Goal: Transaction & Acquisition: Purchase product/service

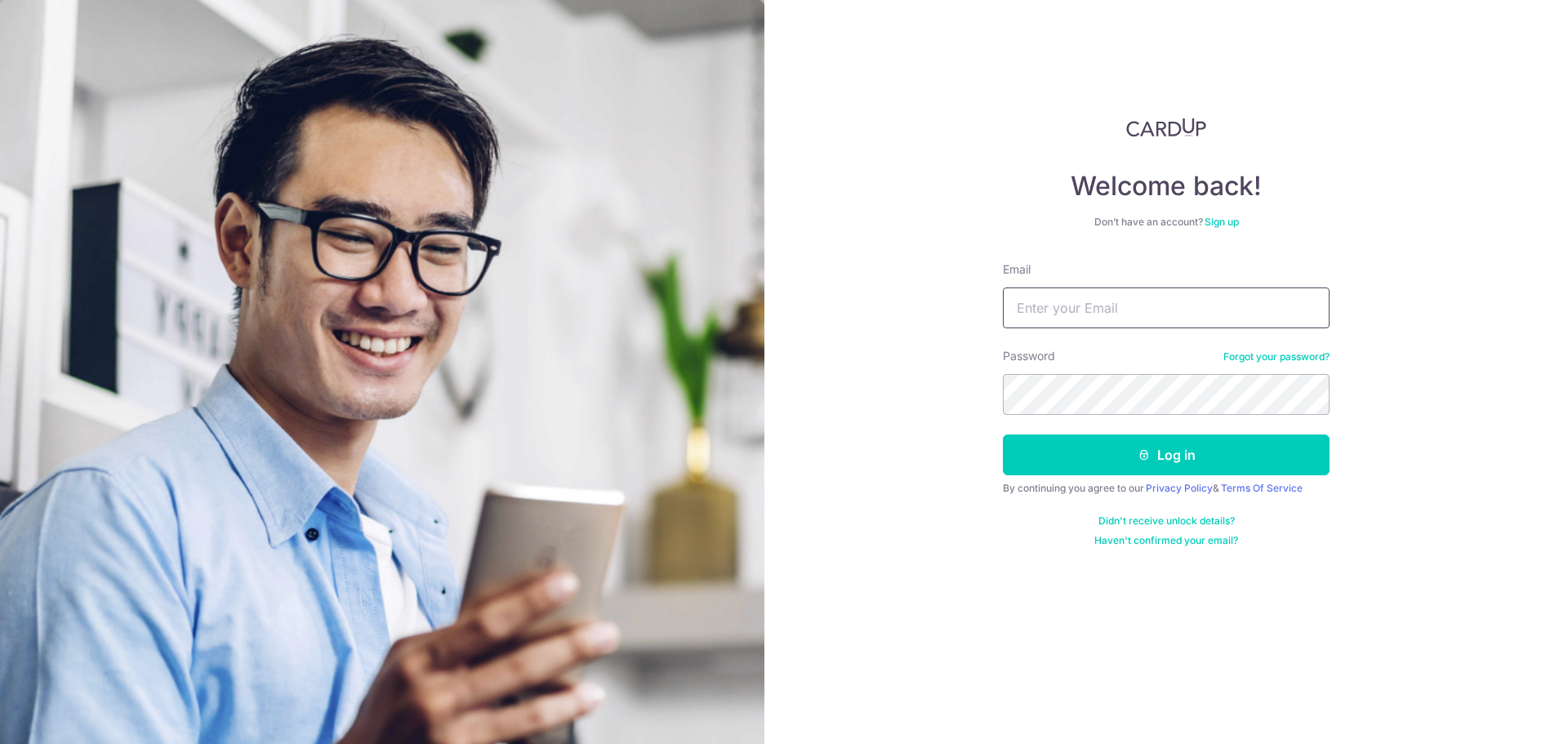
click at [1078, 298] on input "Email" at bounding box center [1166, 307] width 326 height 41
type input "investment7788@gmail.com"
click at [1052, 443] on button "Log in" at bounding box center [1166, 454] width 326 height 41
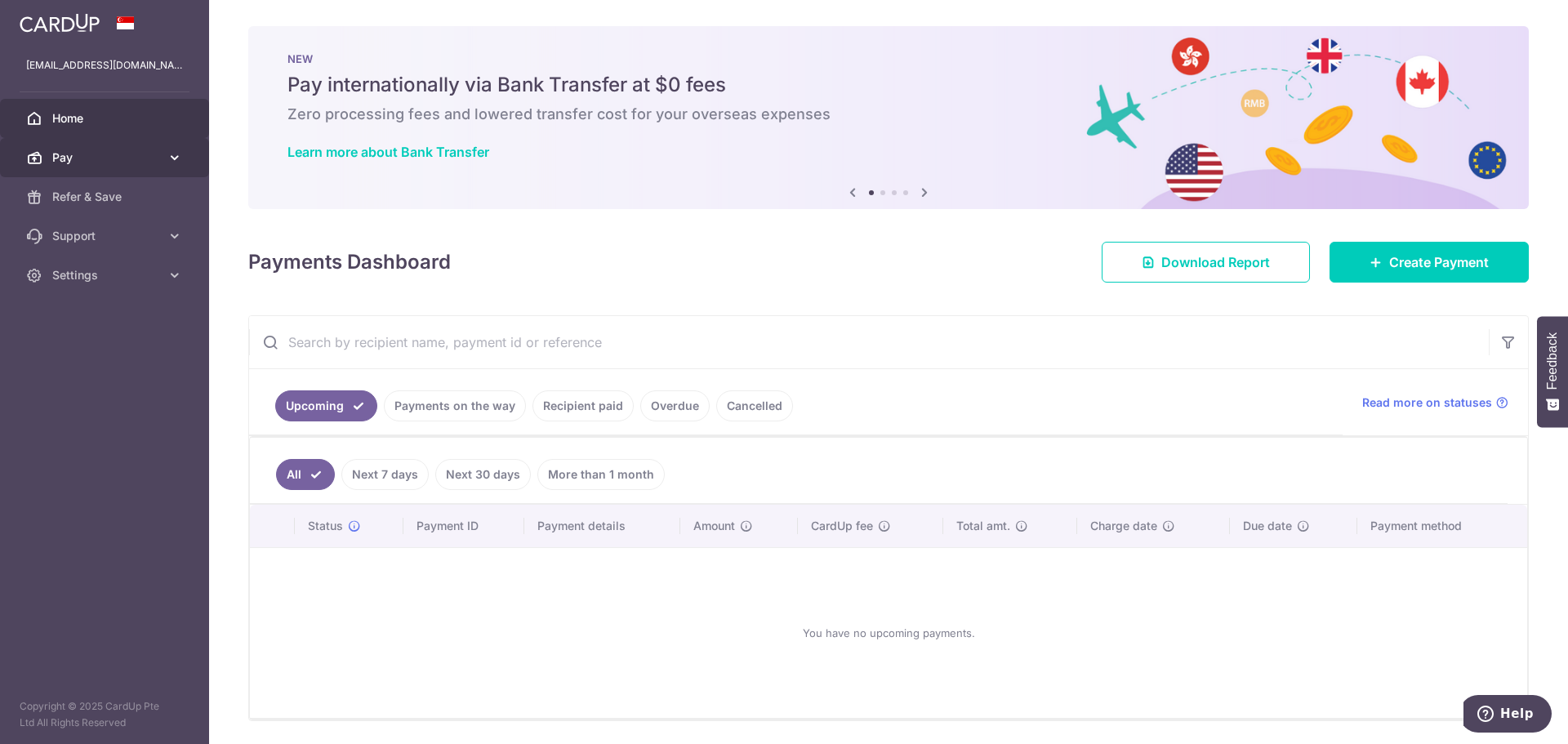
click at [148, 161] on span "Pay" at bounding box center [106, 157] width 108 height 16
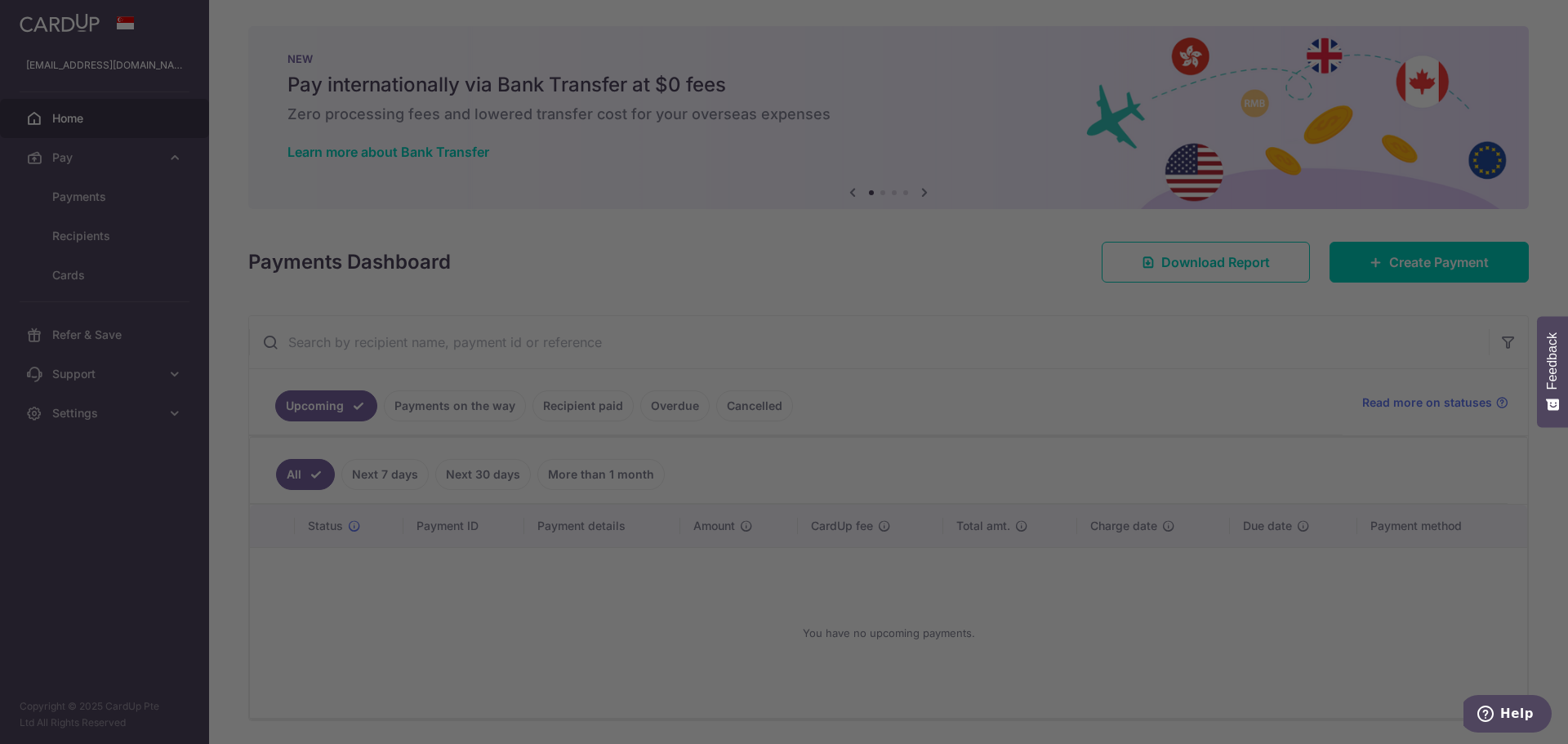
click at [105, 202] on div at bounding box center [792, 376] width 1584 height 751
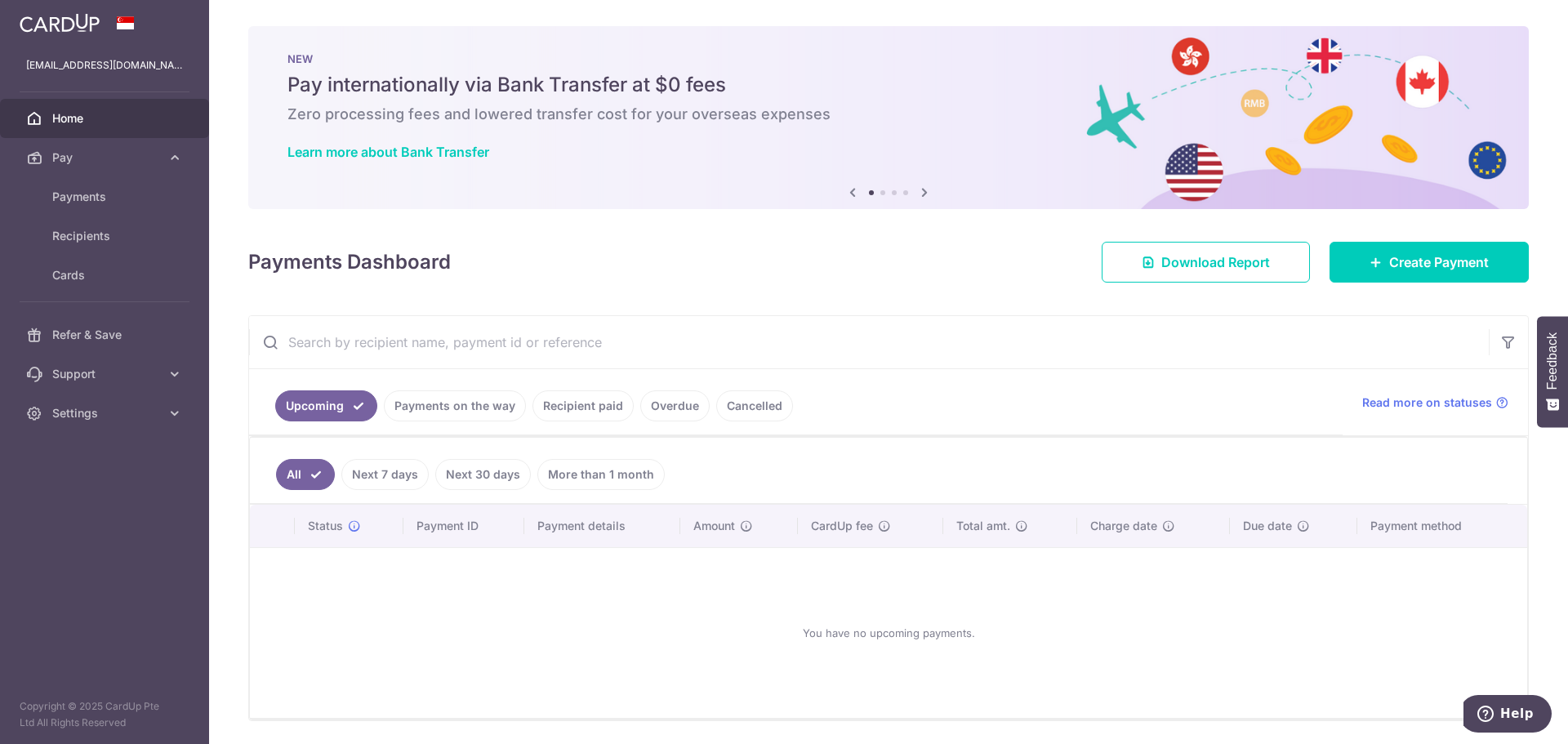
click at [485, 346] on input "text" at bounding box center [869, 342] width 1240 height 52
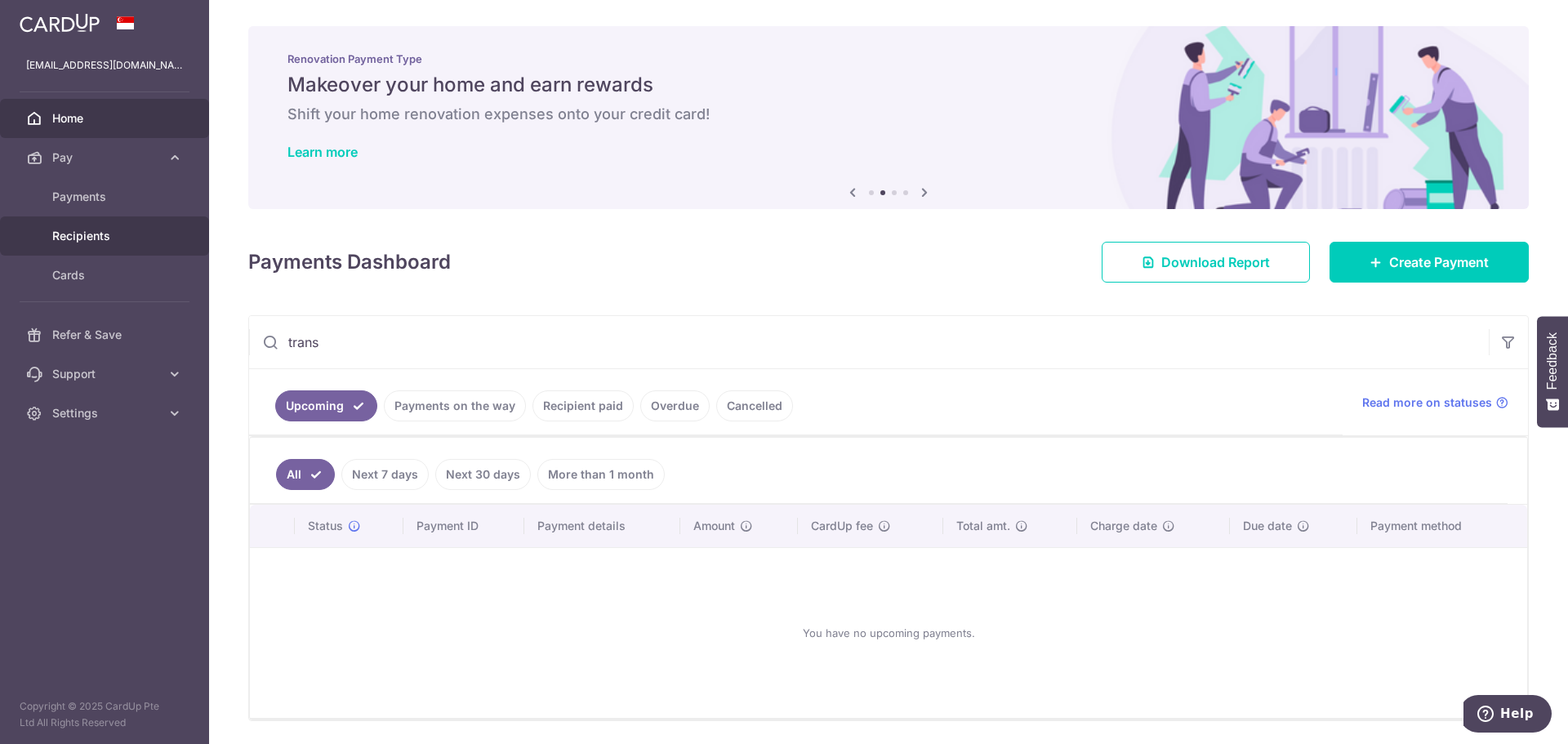
type input "trans"
click at [103, 231] on span "Recipients" at bounding box center [106, 236] width 108 height 16
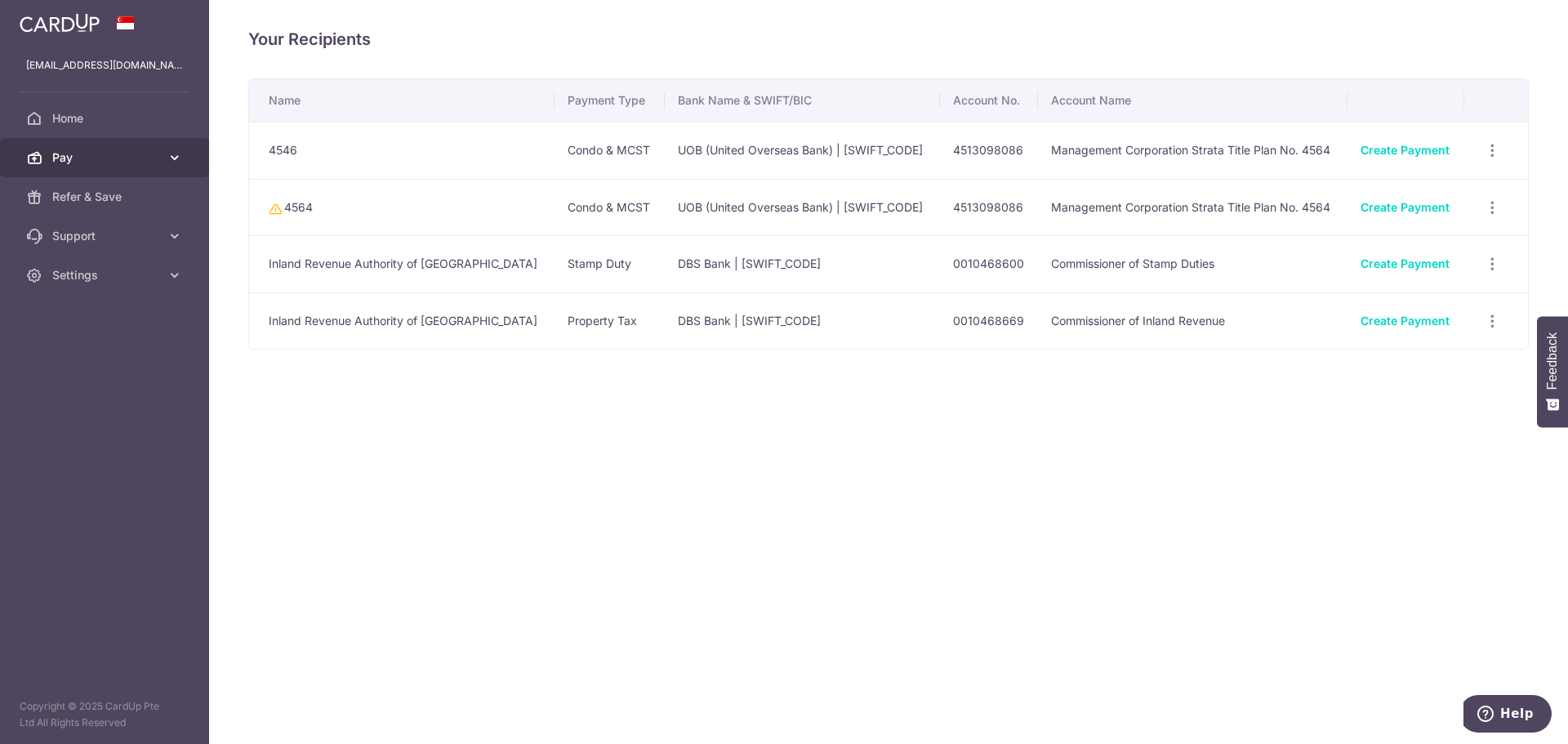
click at [72, 154] on span "Pay" at bounding box center [106, 157] width 108 height 16
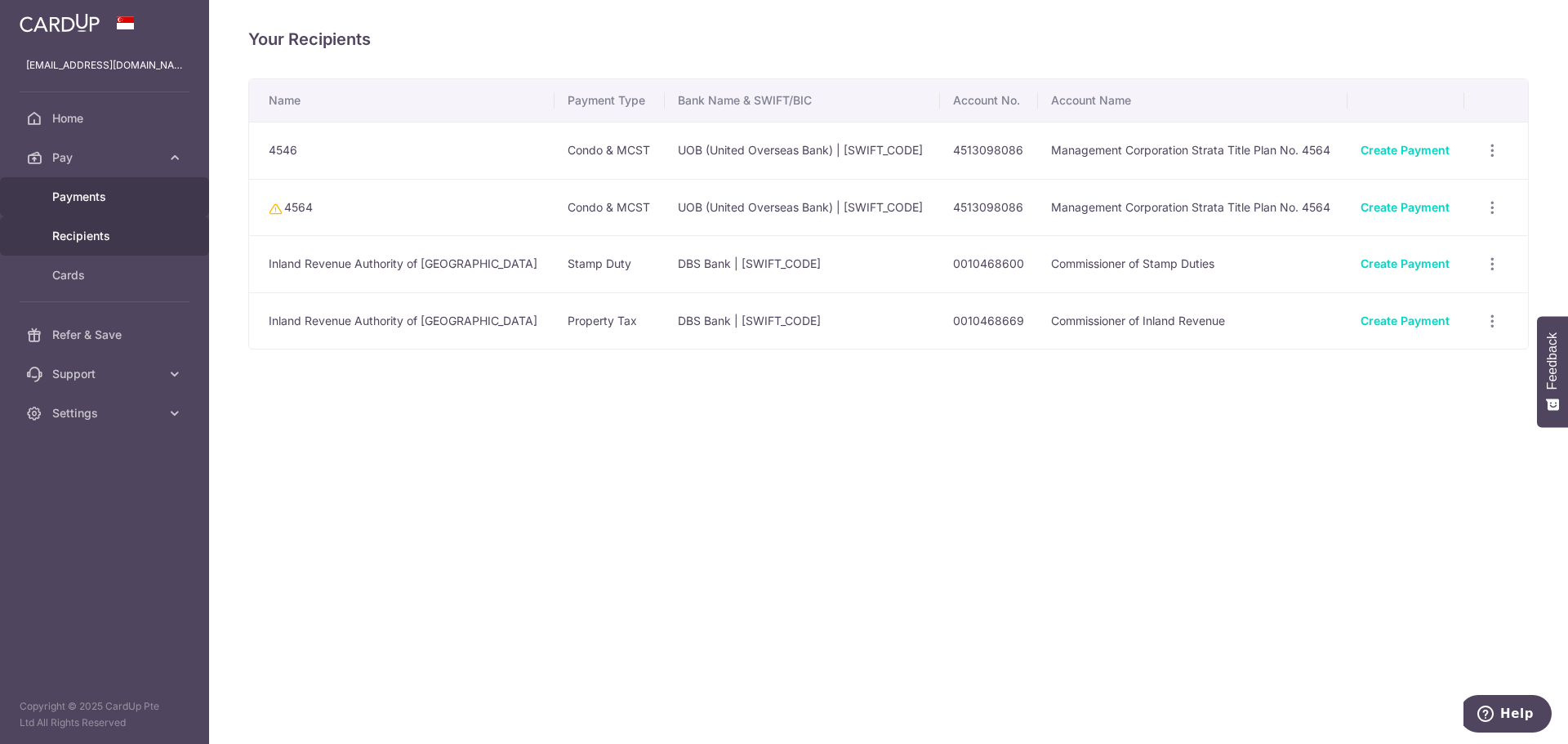
click at [110, 199] on span "Payments" at bounding box center [106, 197] width 108 height 16
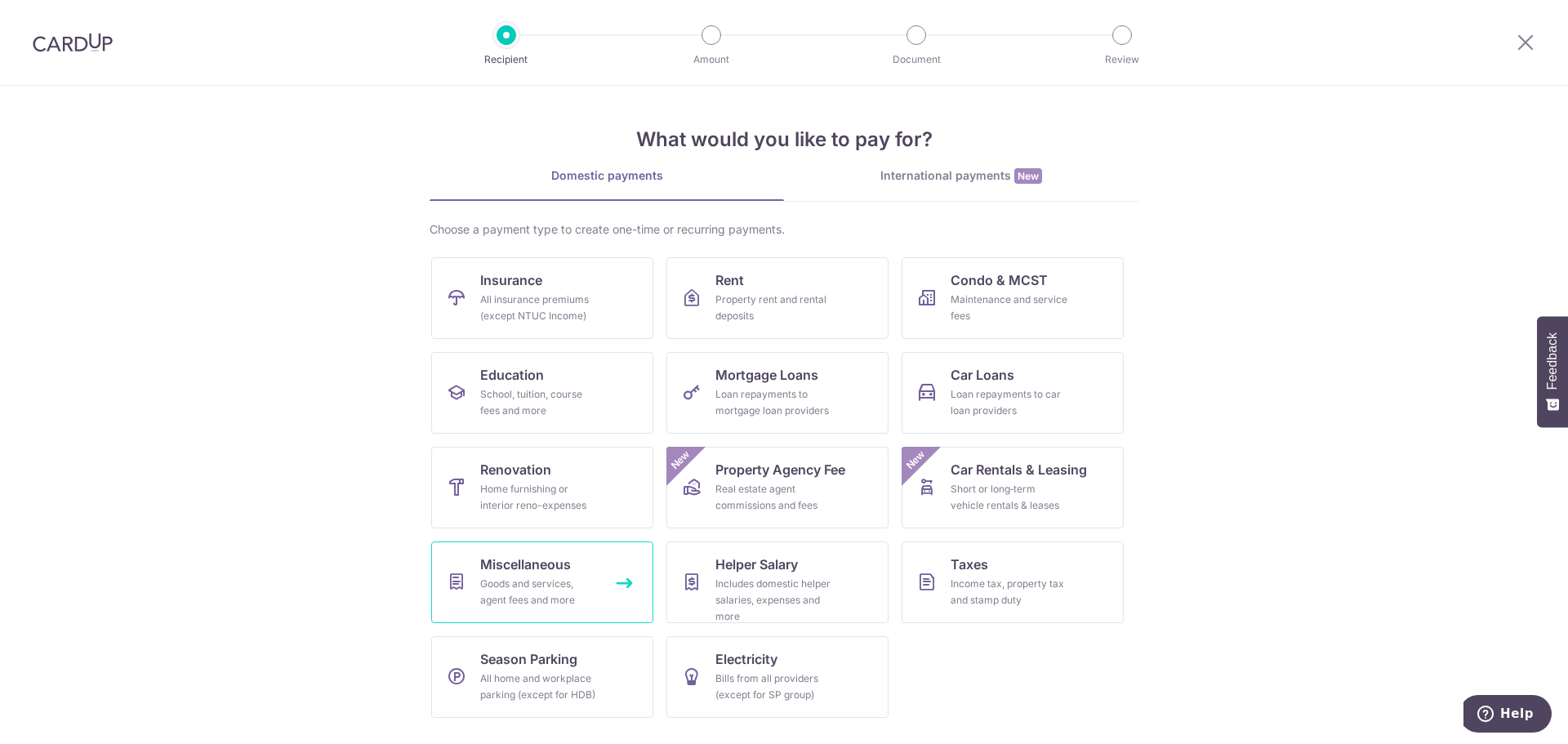
click at [552, 573] on span "Miscellaneous" at bounding box center [525, 563] width 91 height 19
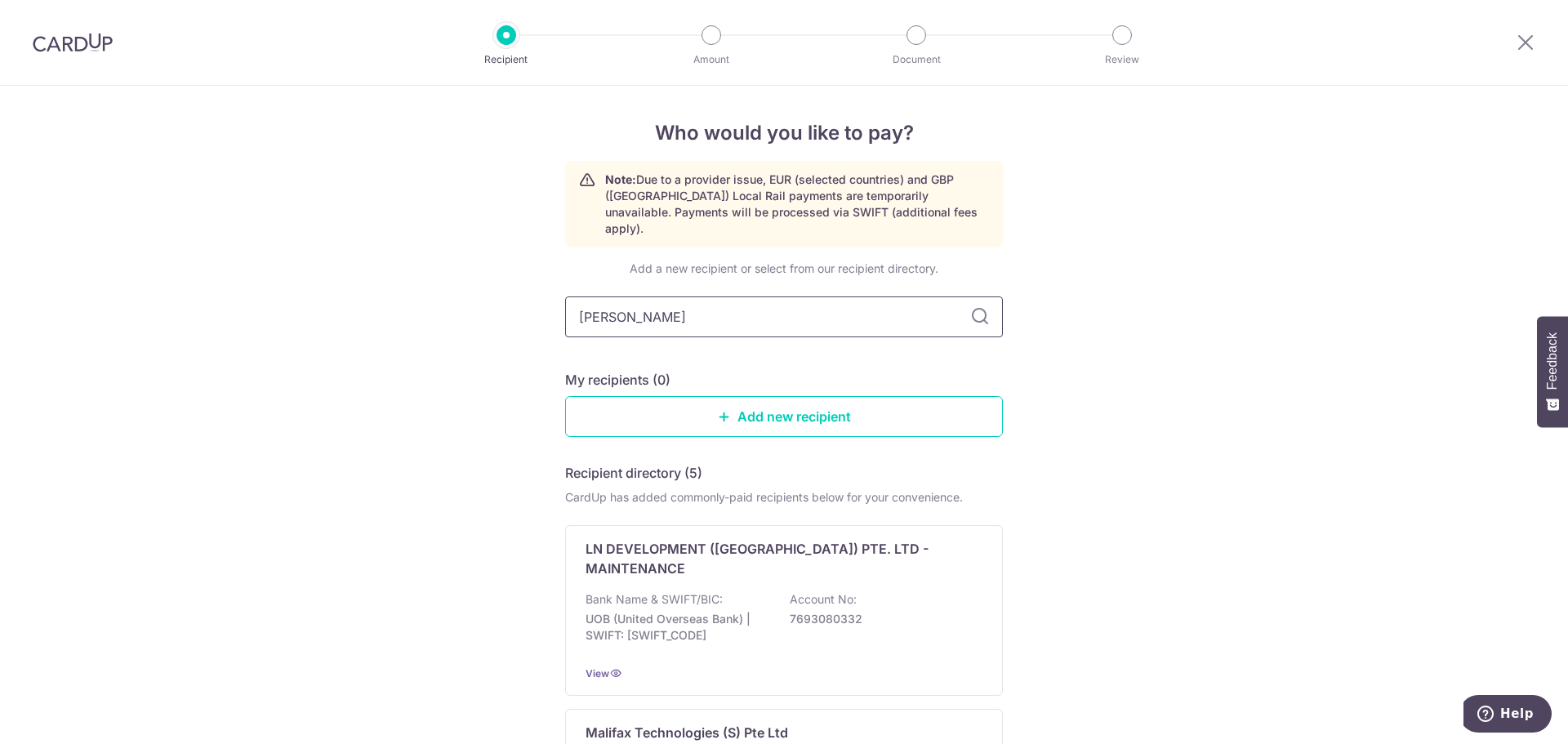
type input "trans"
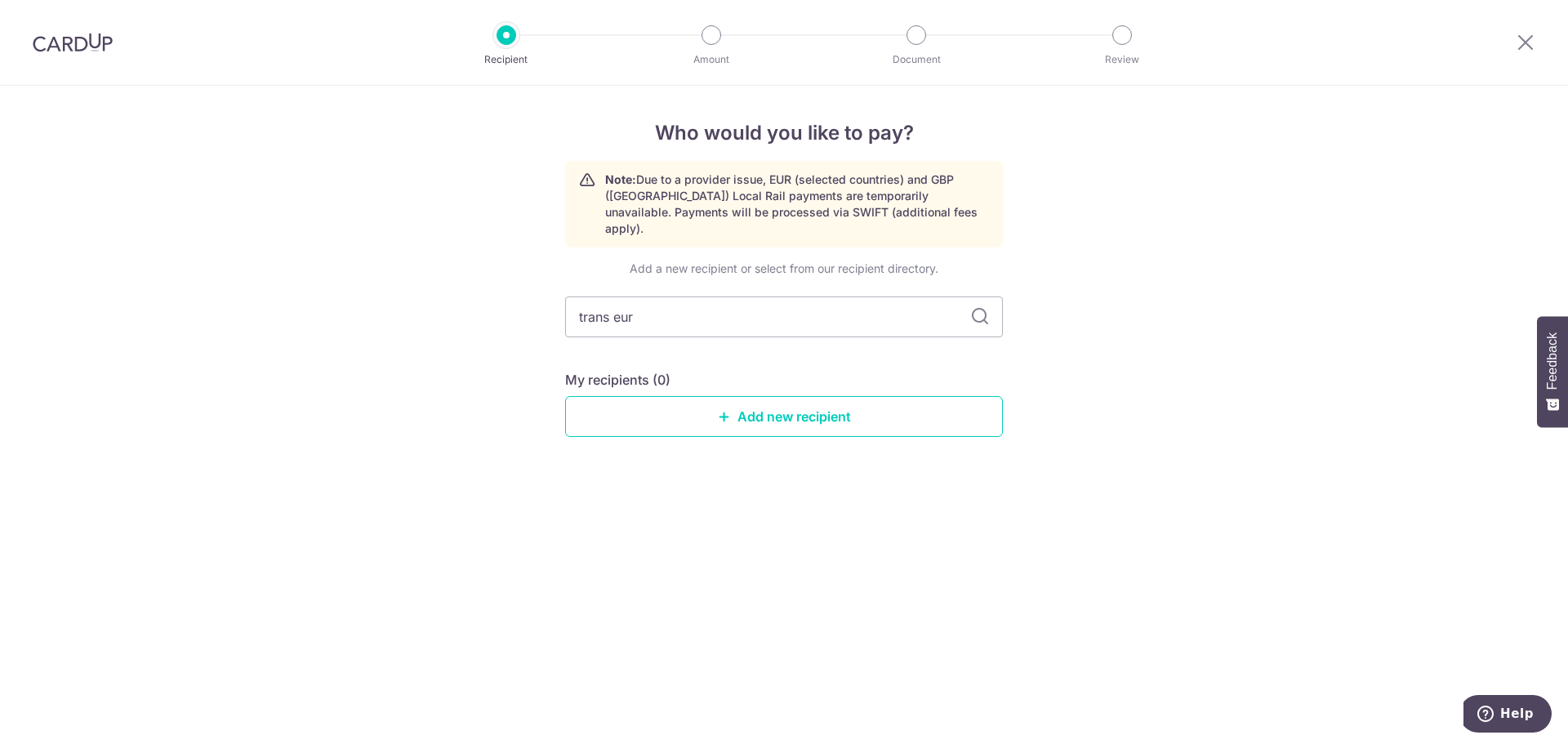
type input "trans euro"
type input "trans eurokars pte ltd"
click at [976, 307] on icon at bounding box center [979, 316] width 19 height 19
click at [888, 298] on input "trans eurokars pte ltd" at bounding box center [784, 316] width 438 height 41
type input "trans eurokars"
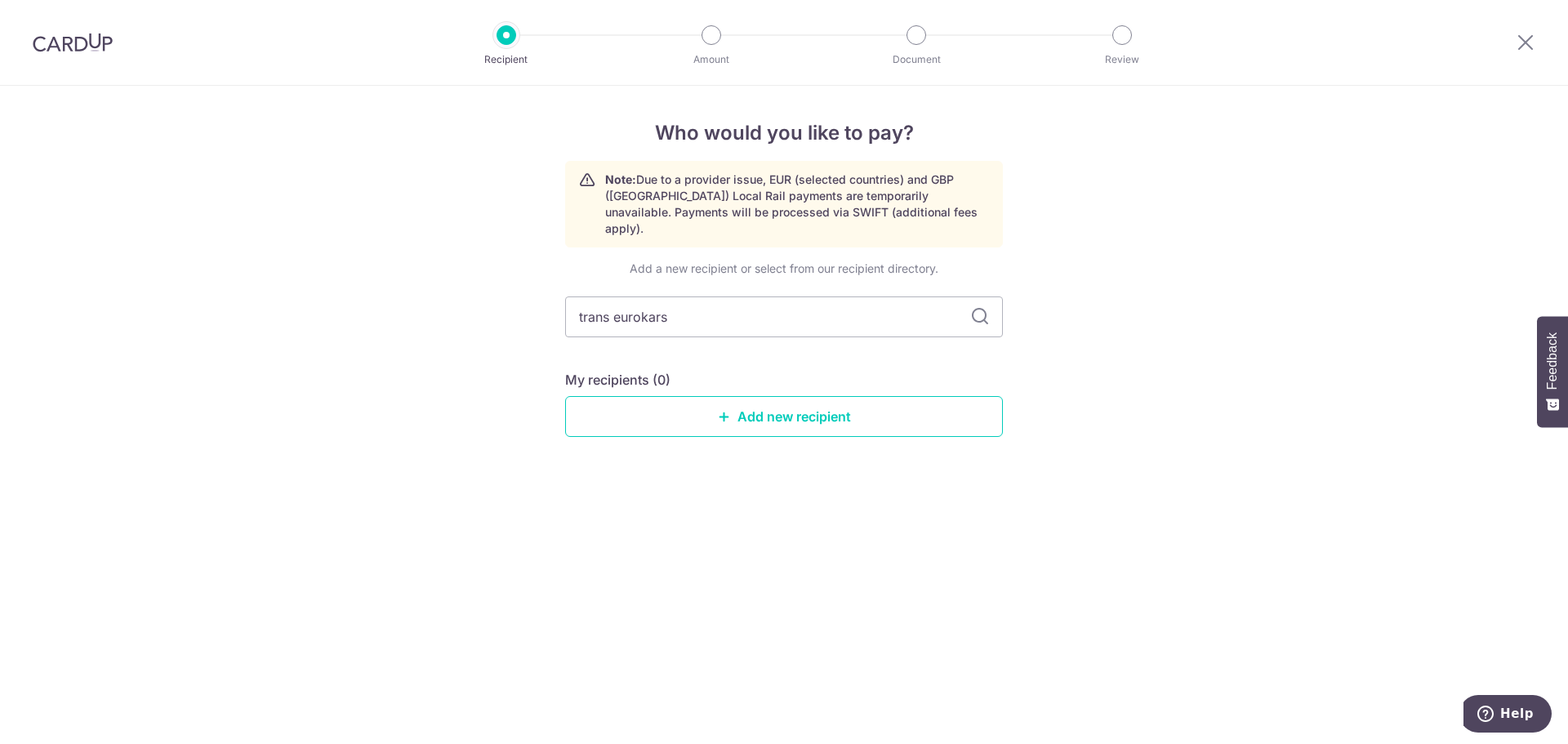
click at [976, 307] on icon at bounding box center [979, 316] width 19 height 19
click at [800, 396] on link "Add new recipient" at bounding box center [784, 416] width 438 height 41
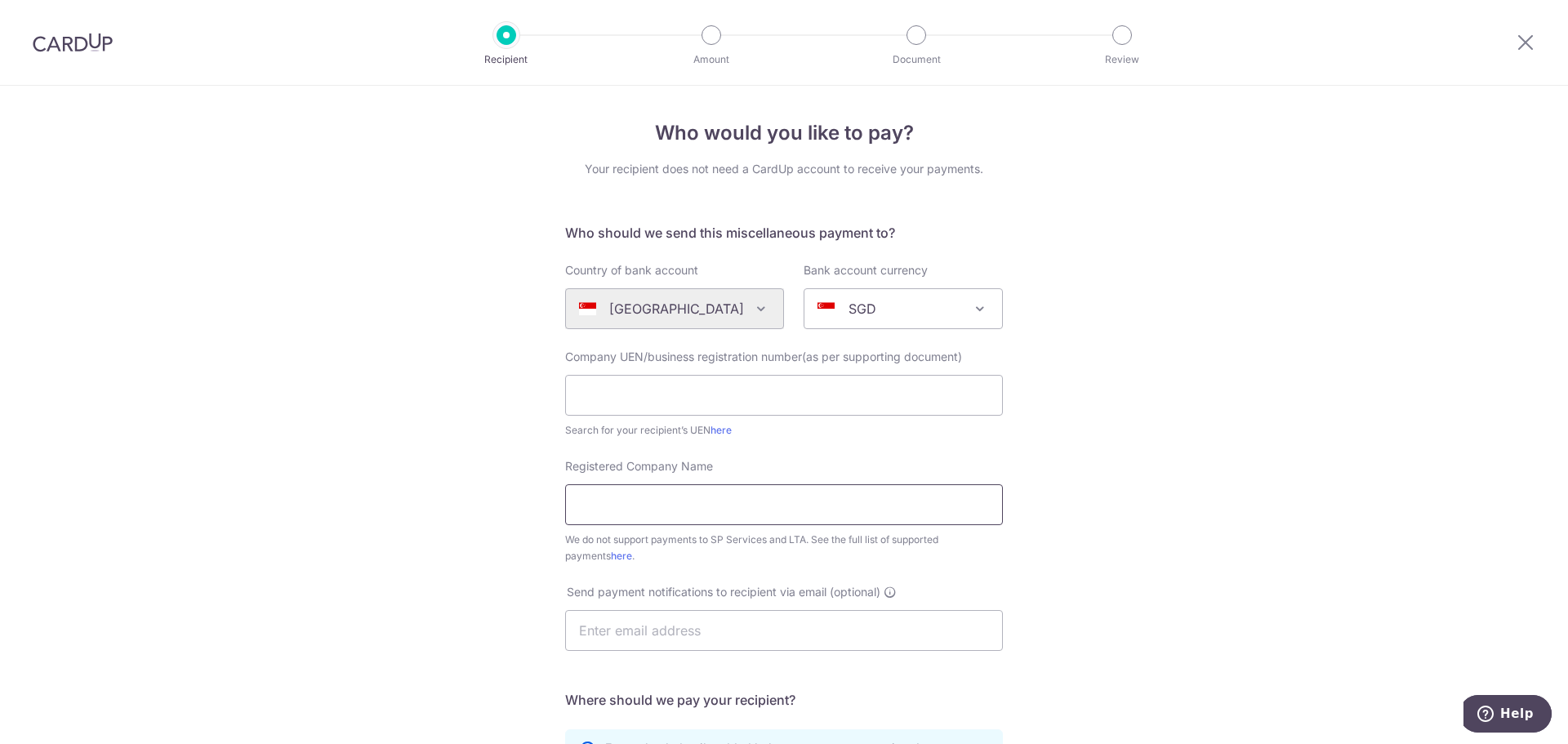
click at [744, 498] on input "Registered Company Name" at bounding box center [784, 505] width 438 height 41
type input "trans eurokars pte ltd"
click button "Submit Request" at bounding box center [0, 0] width 0 height 0
click at [867, 505] on input "trans eurokars pte ltd" at bounding box center [784, 505] width 438 height 41
click at [789, 400] on input "text" at bounding box center [784, 395] width 438 height 41
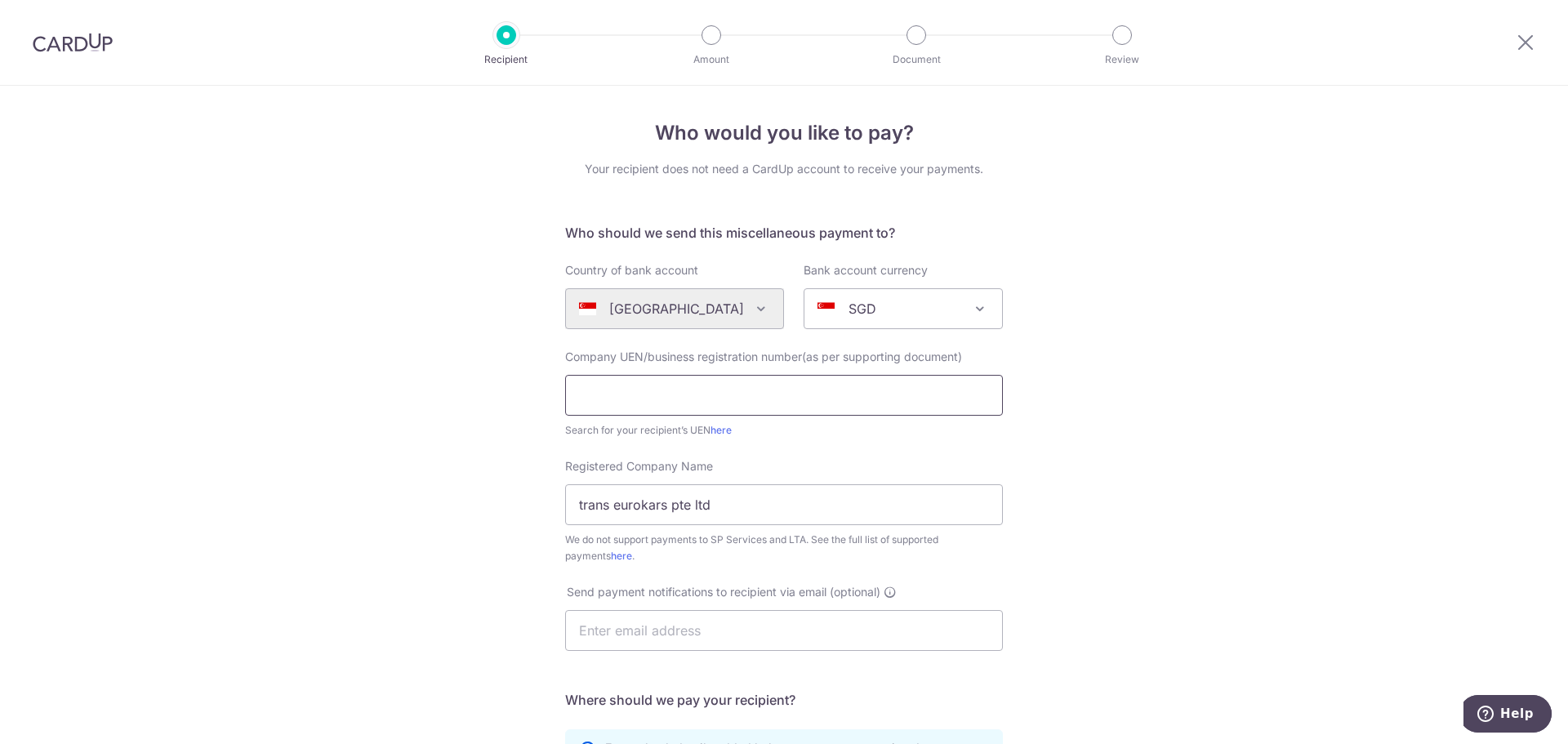
click at [789, 400] on input "text" at bounding box center [784, 395] width 438 height 41
type input "t"
click at [601, 388] on input "t" at bounding box center [784, 395] width 438 height 41
drag, startPoint x: 592, startPoint y: 390, endPoint x: 538, endPoint y: 388, distance: 54.0
click at [543, 388] on div "Who would you like to pay? Your recipient does not need a CardUp account to rec…" at bounding box center [784, 591] width 1568 height 1012
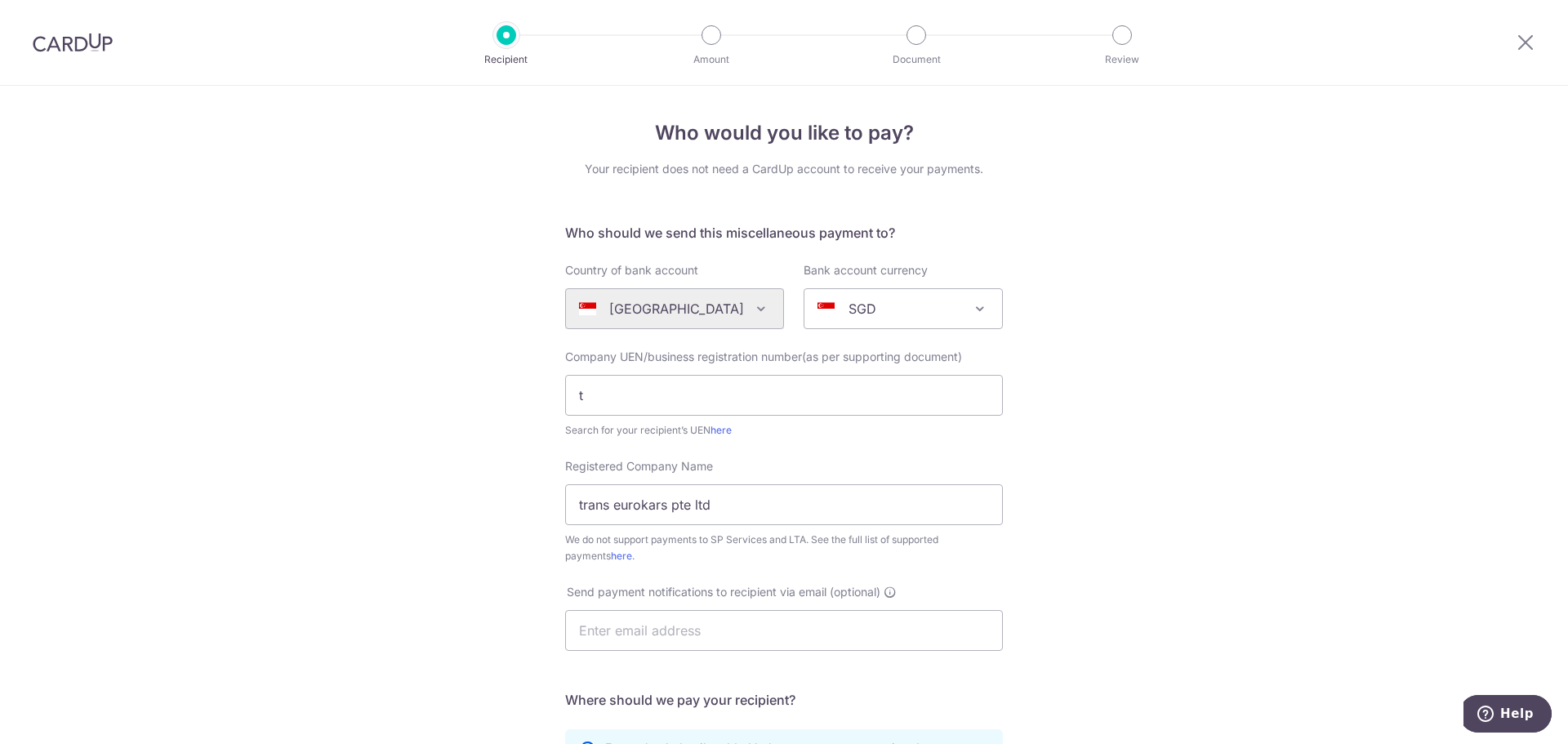
click at [539, 388] on div "Who would you like to pay? Your recipient does not need a CardUp account to rec…" at bounding box center [784, 591] width 1568 height 1012
drag, startPoint x: 607, startPoint y: 399, endPoint x: 579, endPoint y: 398, distance: 28.0
click at [603, 399] on input "t" at bounding box center [784, 395] width 438 height 41
click at [580, 398] on input "t" at bounding box center [784, 395] width 438 height 41
paste input "199103859N"
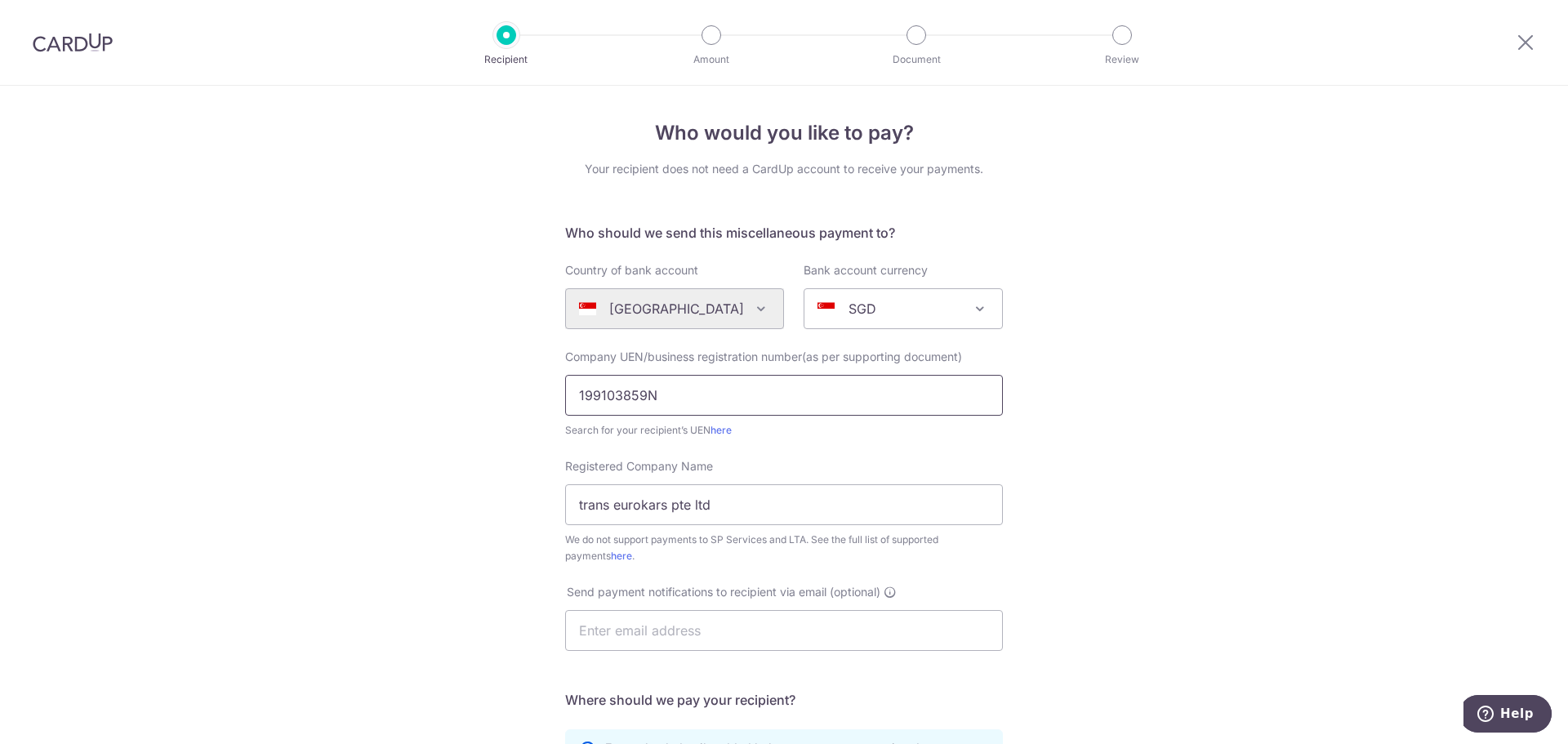
type input "199103859N"
click button "Submit Request" at bounding box center [0, 0] width 0 height 0
click at [720, 430] on link "here" at bounding box center [720, 429] width 21 height 12
click at [673, 383] on input "199103859N" at bounding box center [784, 395] width 438 height 41
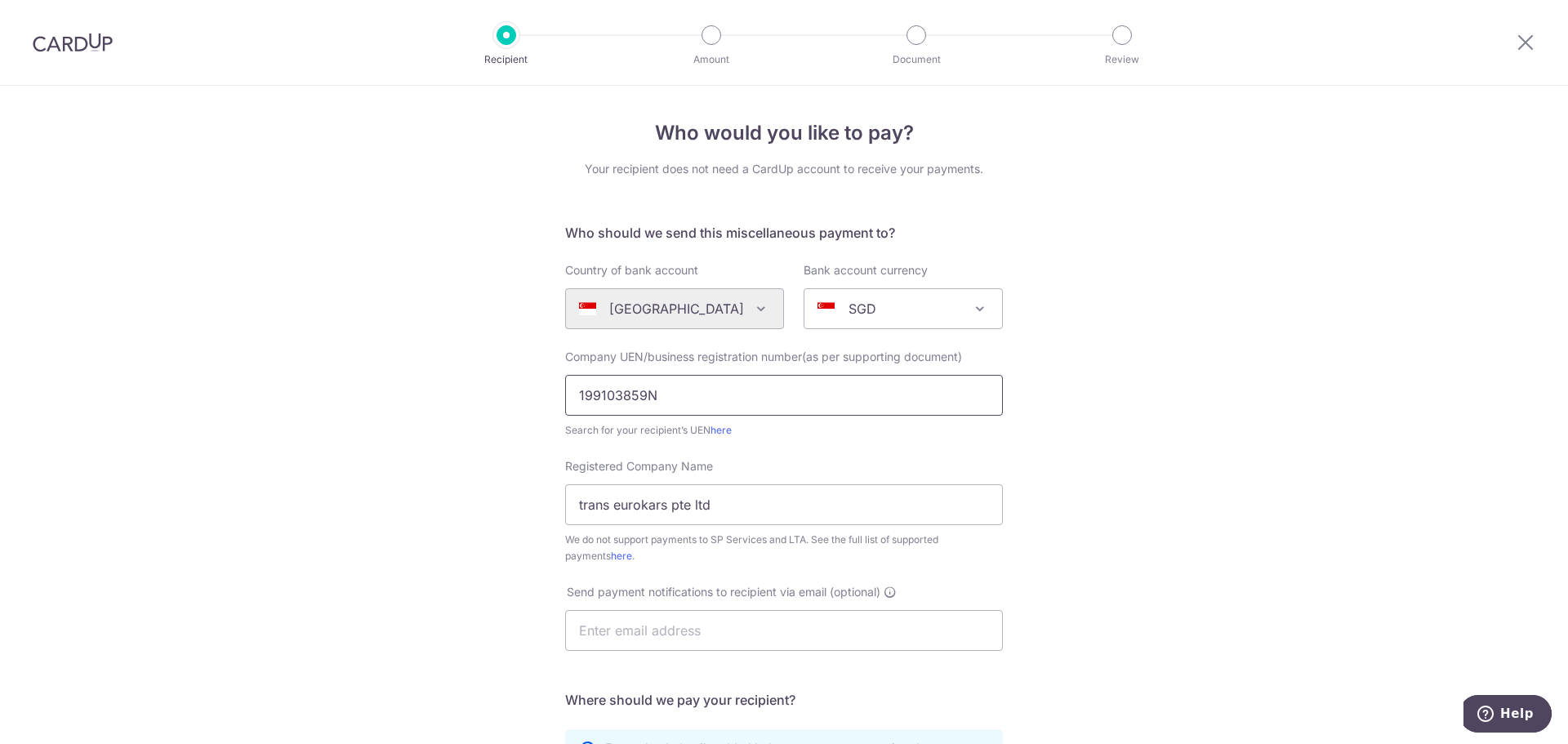
click button "Submit Request" at bounding box center [0, 0] width 0 height 0
click at [575, 394] on input "199103859N" at bounding box center [784, 395] width 438 height 41
click at [782, 390] on input "199103859N" at bounding box center [784, 395] width 438 height 41
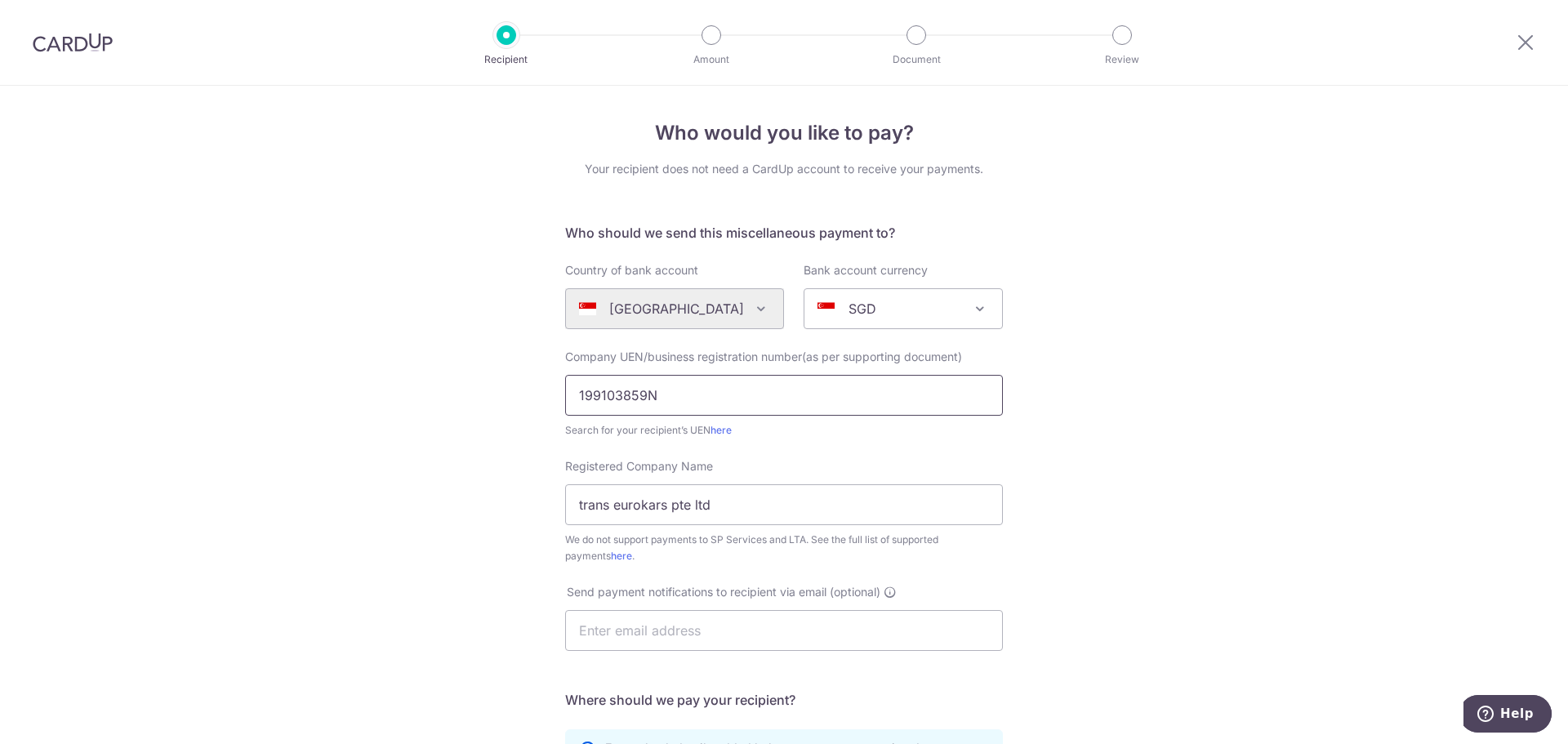
click at [782, 390] on input "199103859N" at bounding box center [784, 395] width 438 height 41
click at [746, 394] on input "199103859N" at bounding box center [784, 395] width 438 height 41
click at [726, 391] on input "199103859N" at bounding box center [784, 395] width 438 height 41
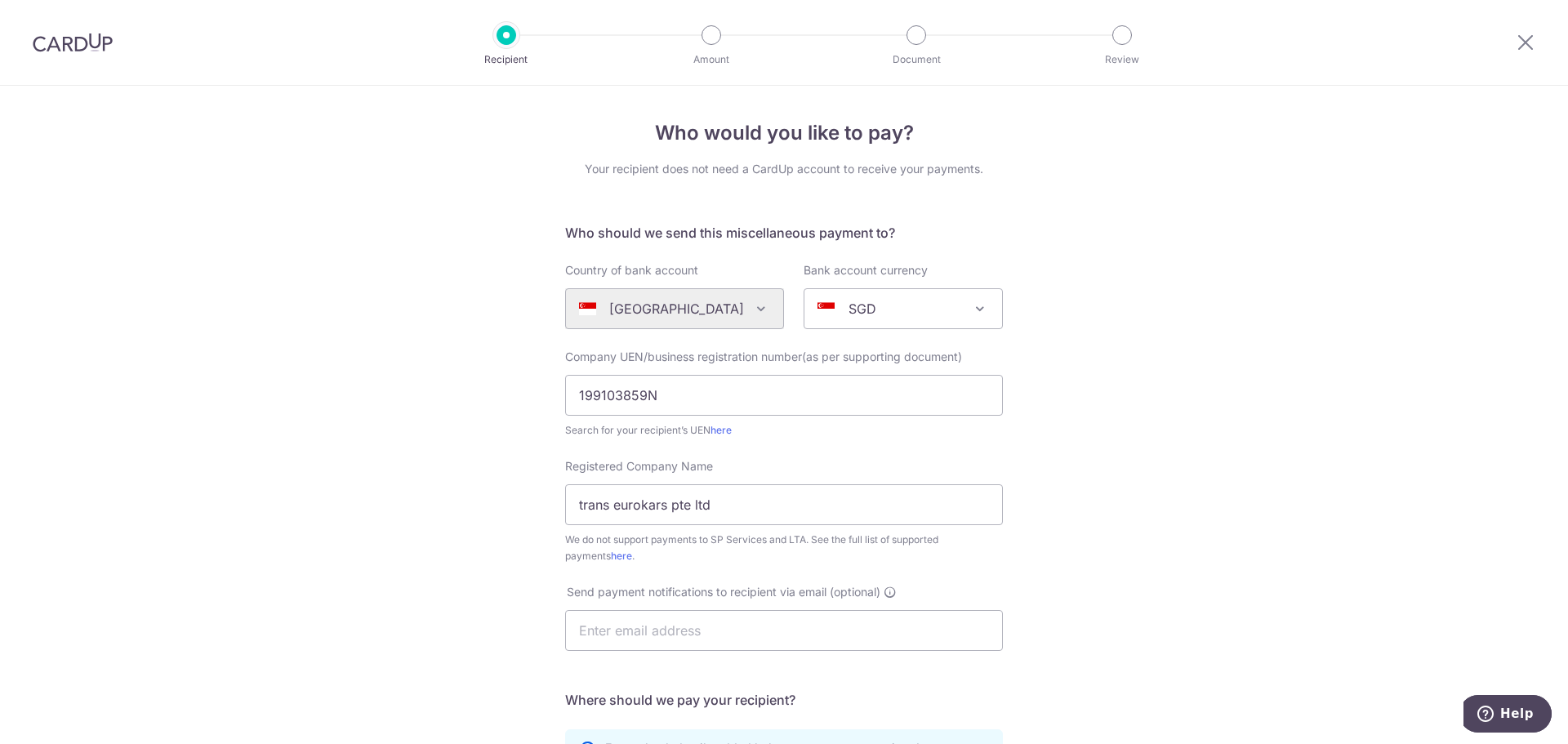
click at [752, 525] on div "Registered Company Name trans eurokars pte ltd We do not support payments to SP…" at bounding box center [784, 511] width 438 height 106
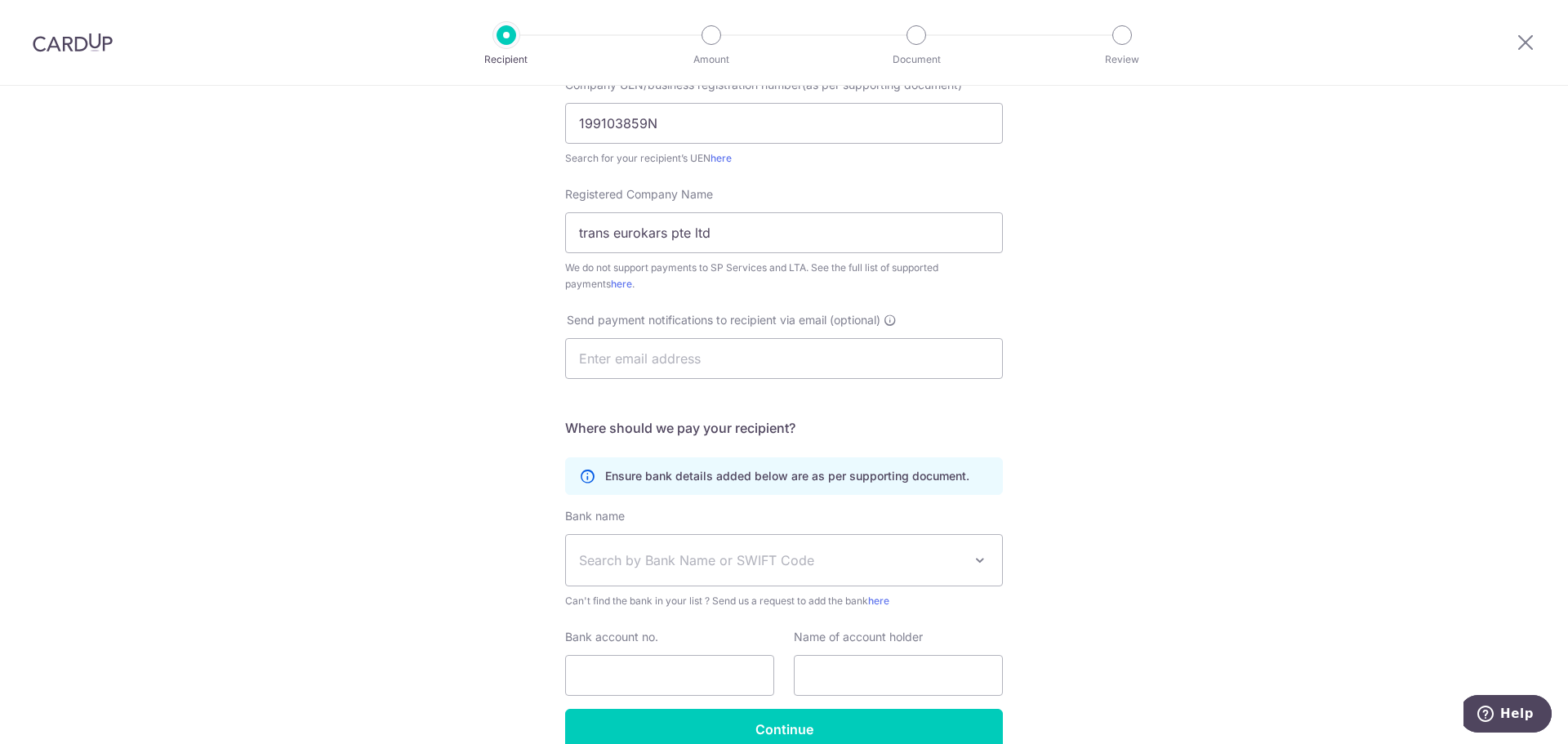
scroll to position [303, 0]
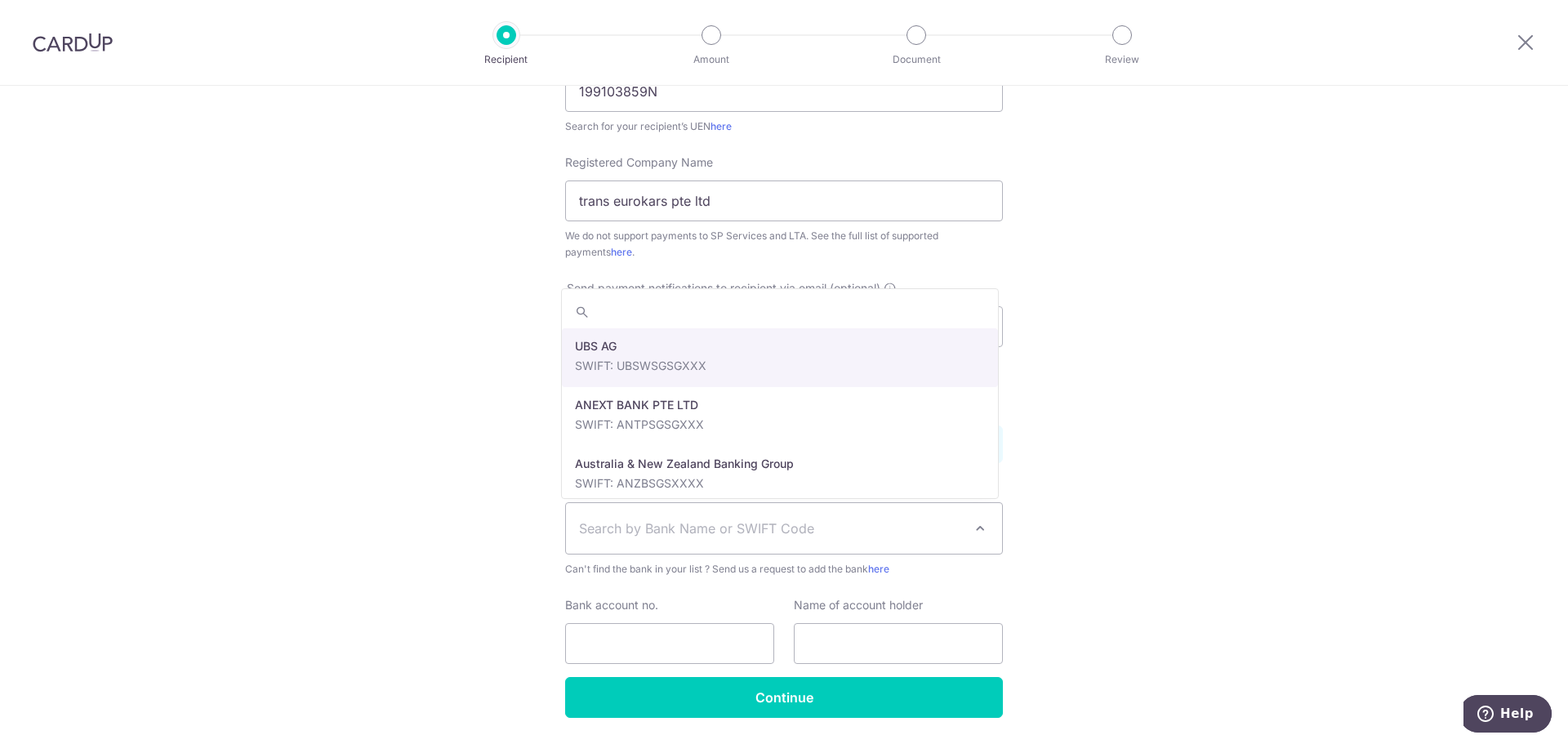
click at [981, 537] on span at bounding box center [979, 527] width 19 height 19
click at [980, 537] on span at bounding box center [979, 527] width 19 height 19
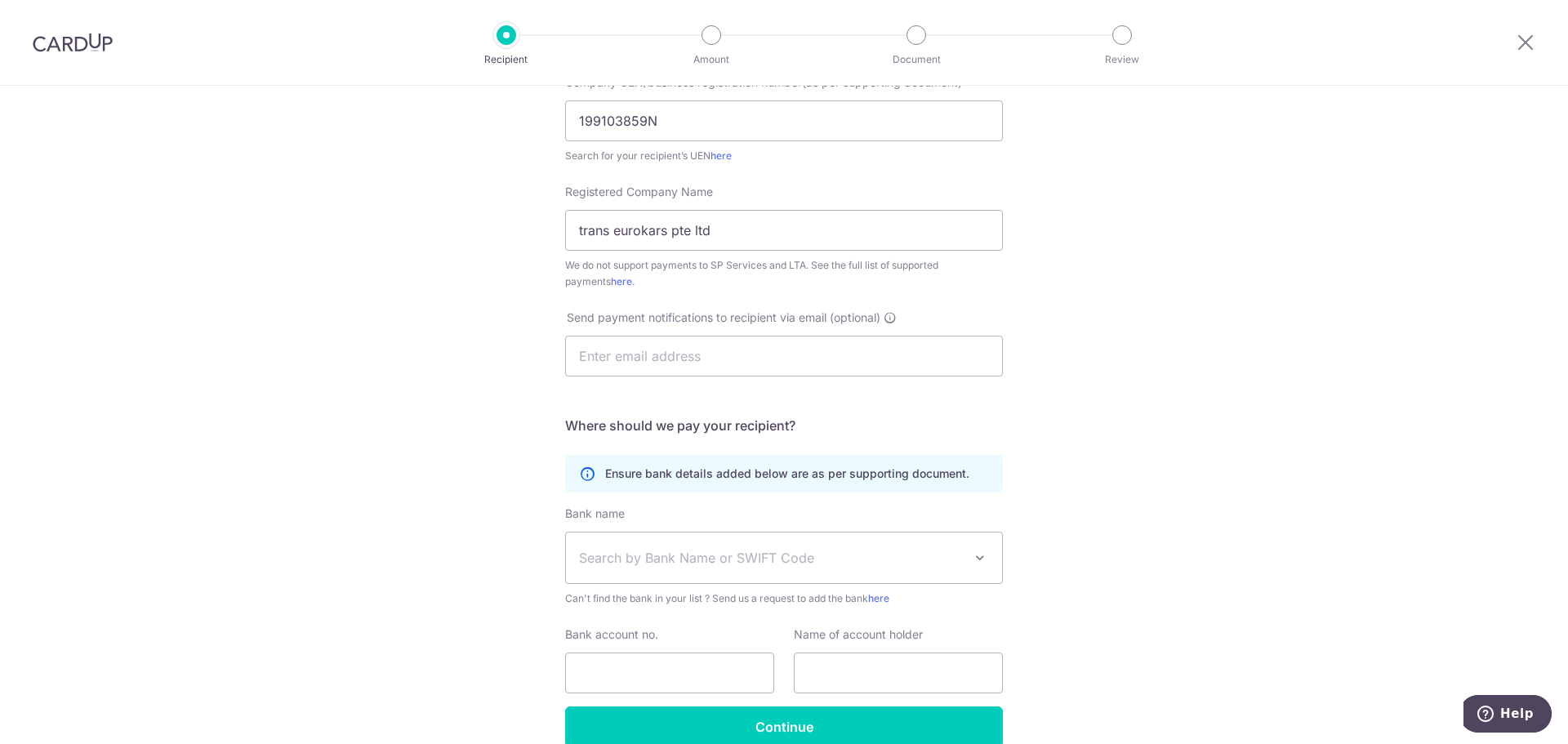
scroll to position [355, 0]
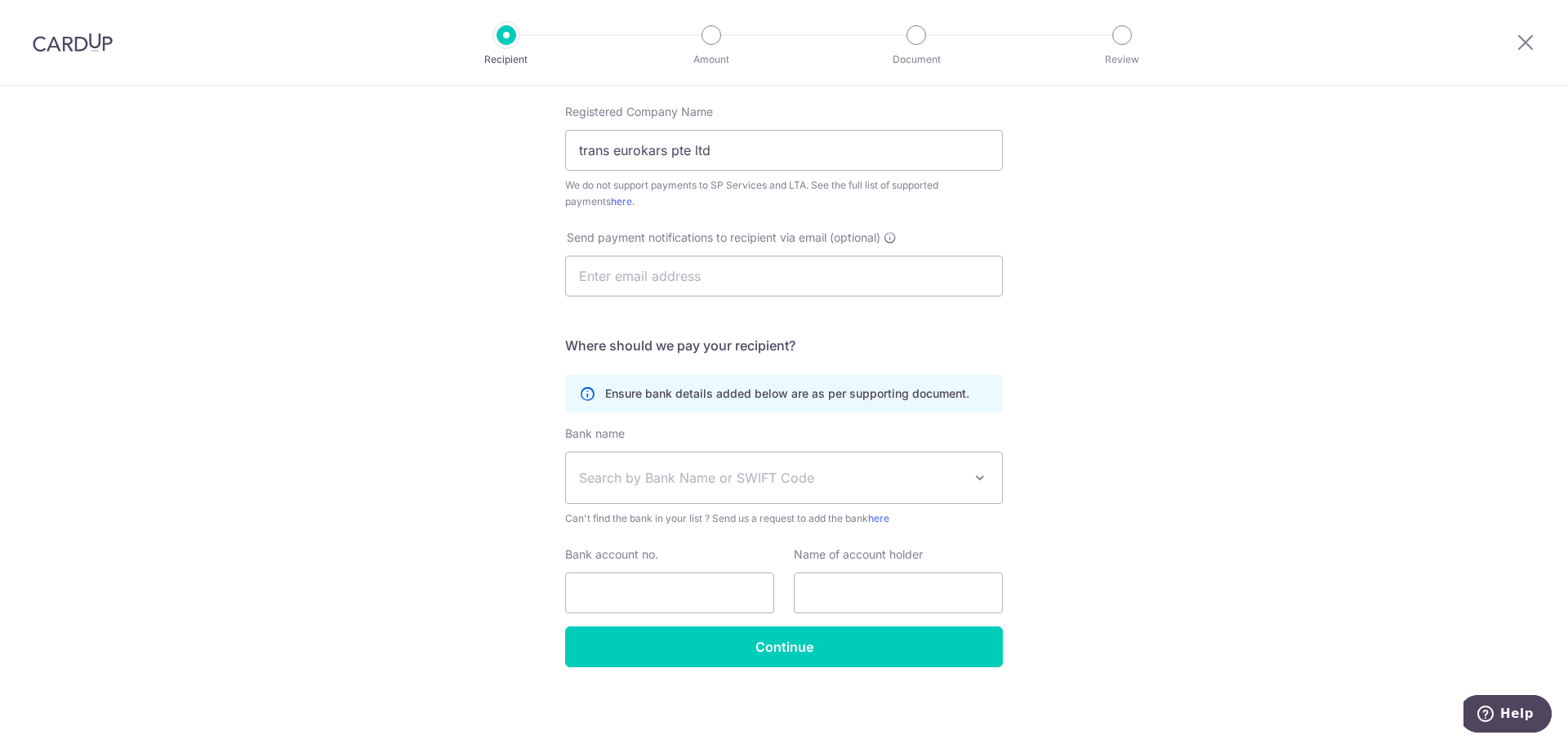
drag, startPoint x: 1555, startPoint y: 405, endPoint x: 1567, endPoint y: 294, distance: 111.6
click at [1567, 294] on section "Who would you like to pay? Your recipient does not need a CardUp account to rec…" at bounding box center [784, 415] width 1568 height 658
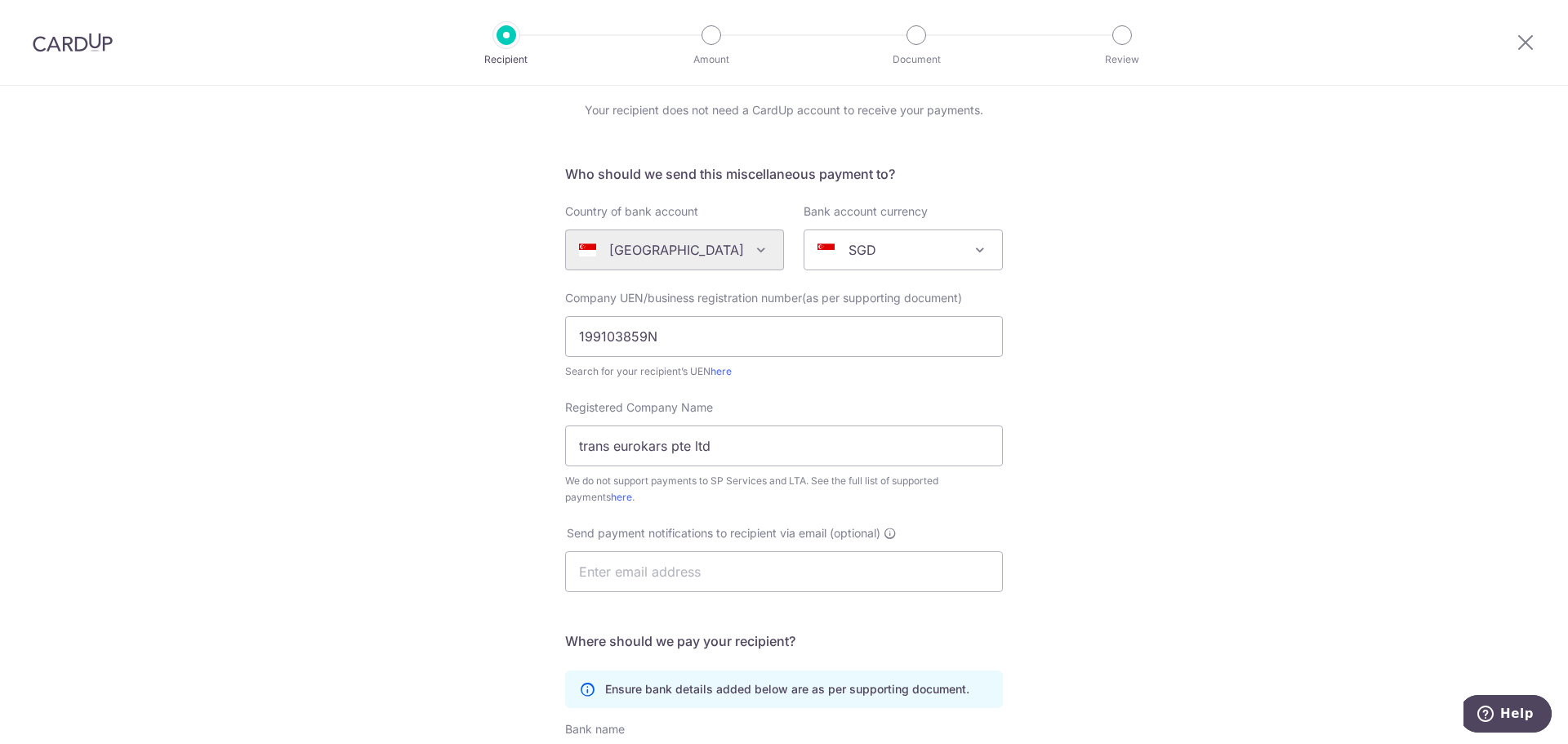
scroll to position [0, 0]
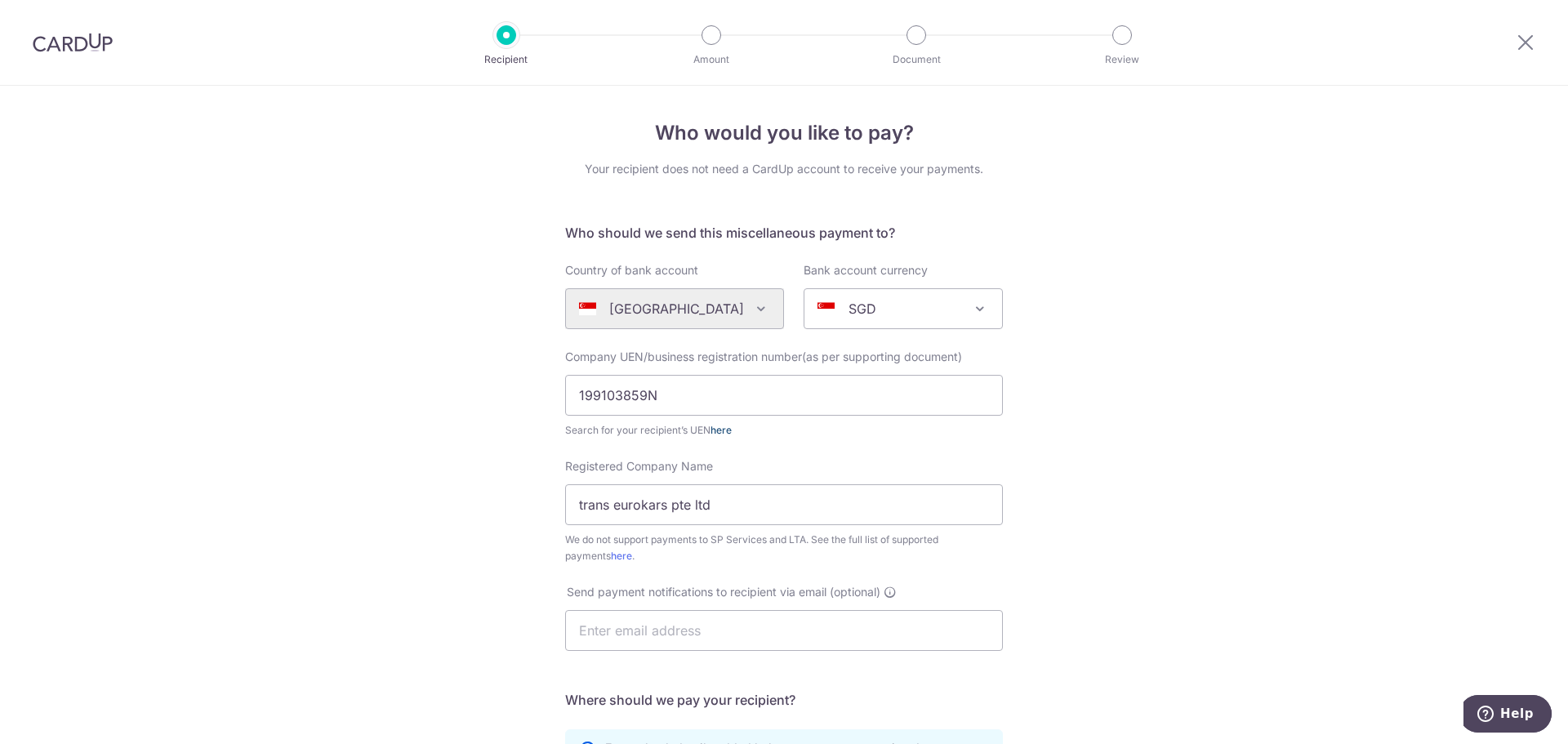
click at [720, 428] on link "here" at bounding box center [720, 429] width 21 height 12
click at [1522, 46] on icon at bounding box center [1524, 42] width 19 height 20
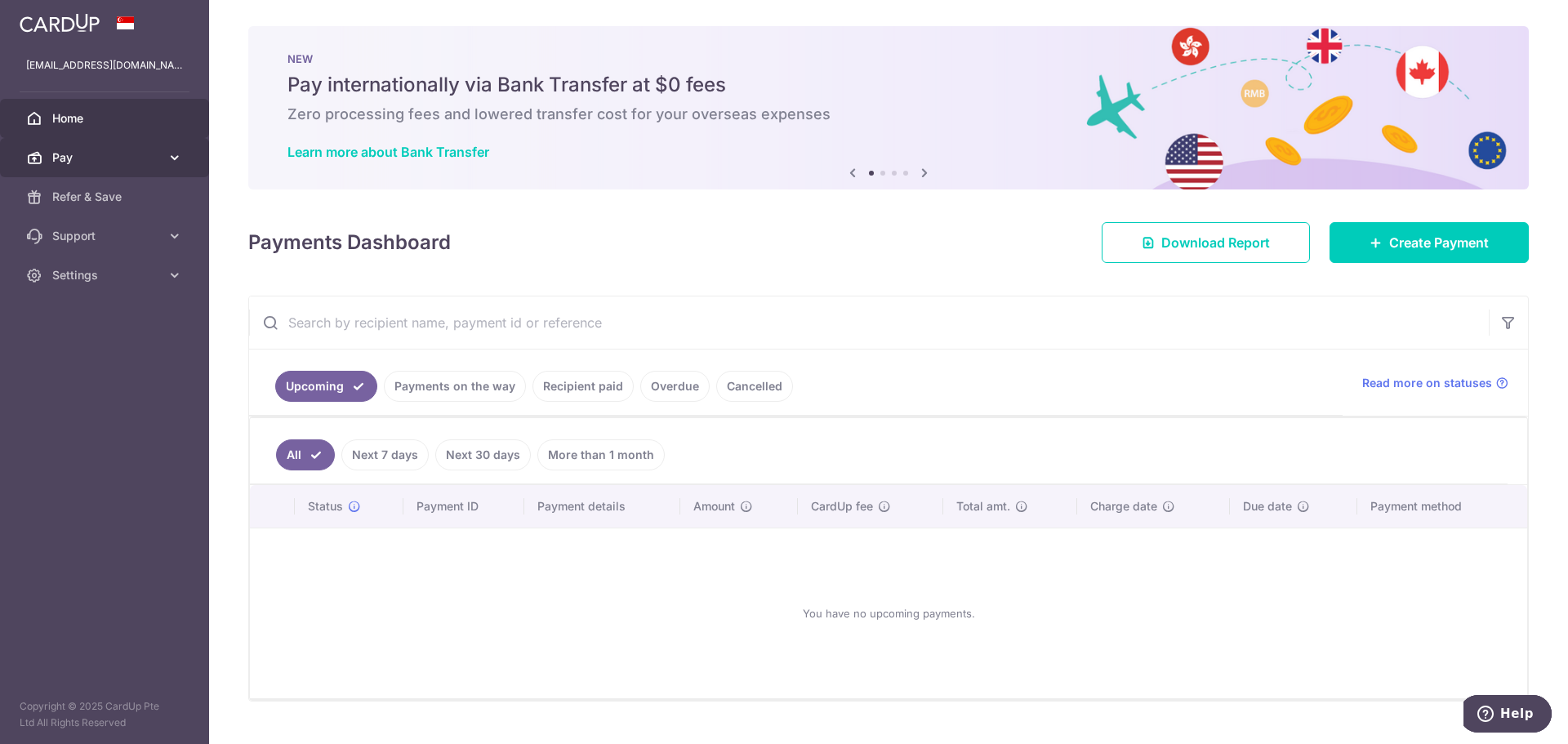
click at [80, 151] on span "Pay" at bounding box center [106, 157] width 108 height 16
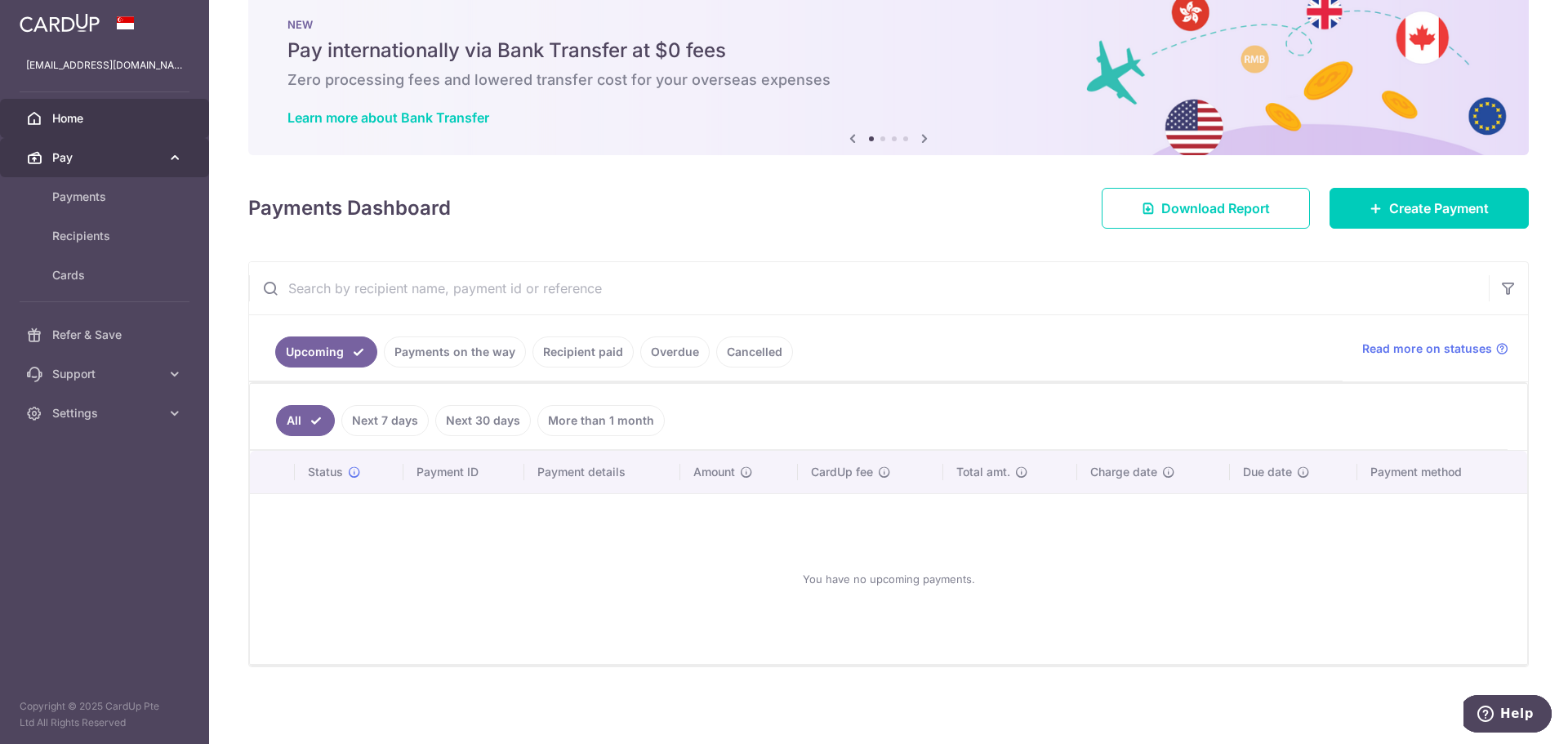
click at [91, 151] on span "Pay" at bounding box center [106, 157] width 108 height 16
click at [165, 164] on link "Pay" at bounding box center [104, 157] width 209 height 39
click at [171, 200] on link "Payments" at bounding box center [104, 197] width 209 height 39
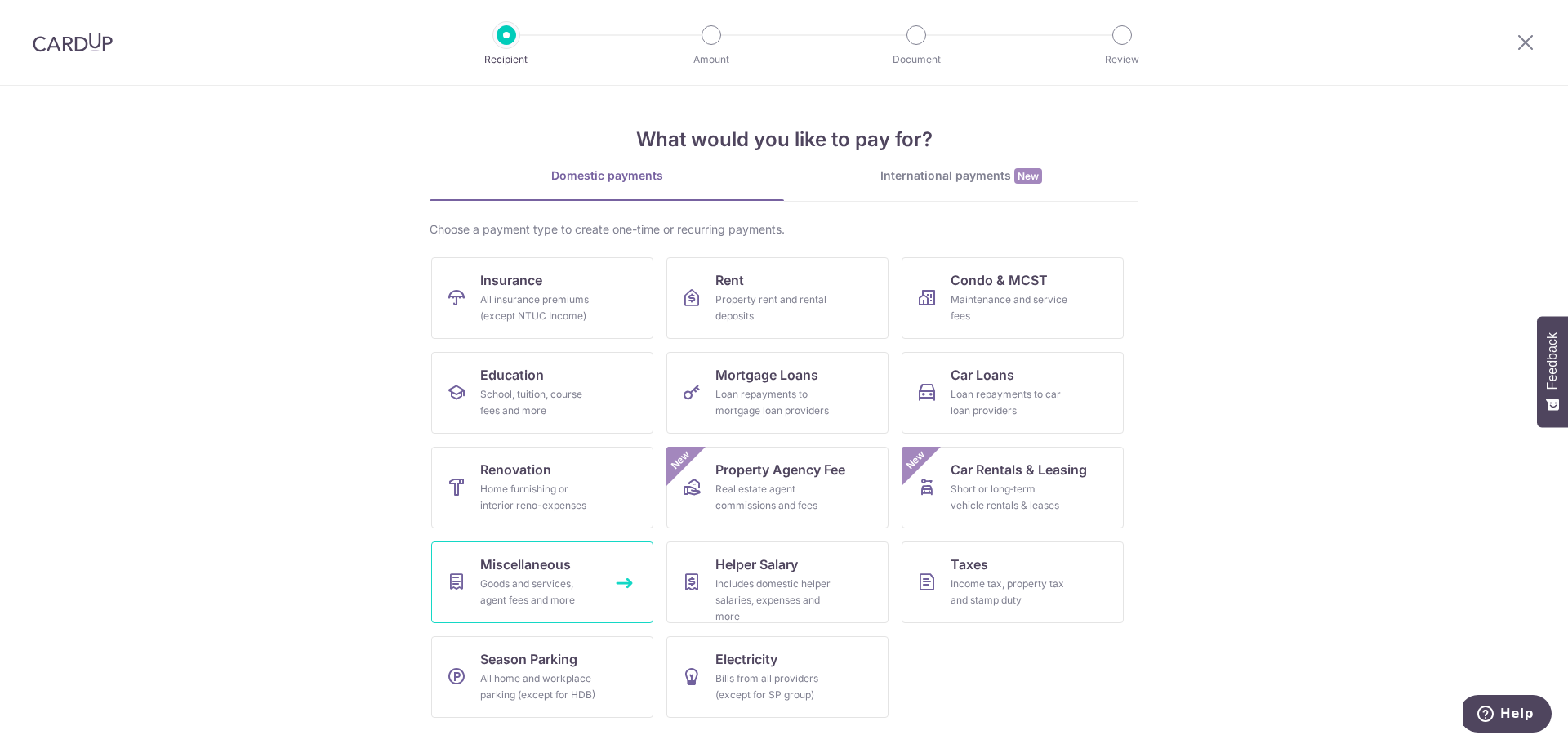
click at [522, 568] on span "Miscellaneous" at bounding box center [525, 563] width 91 height 19
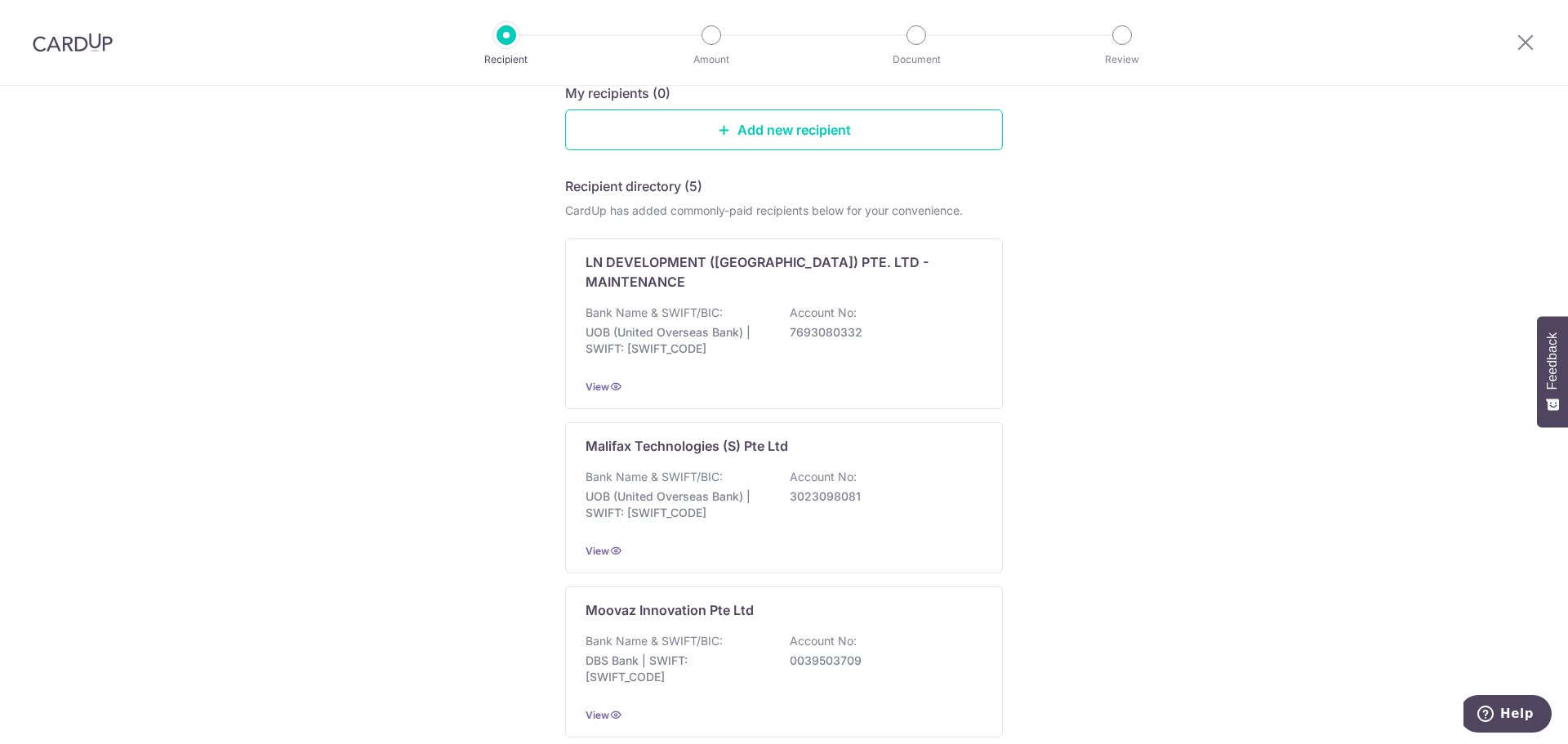
scroll to position [331, 0]
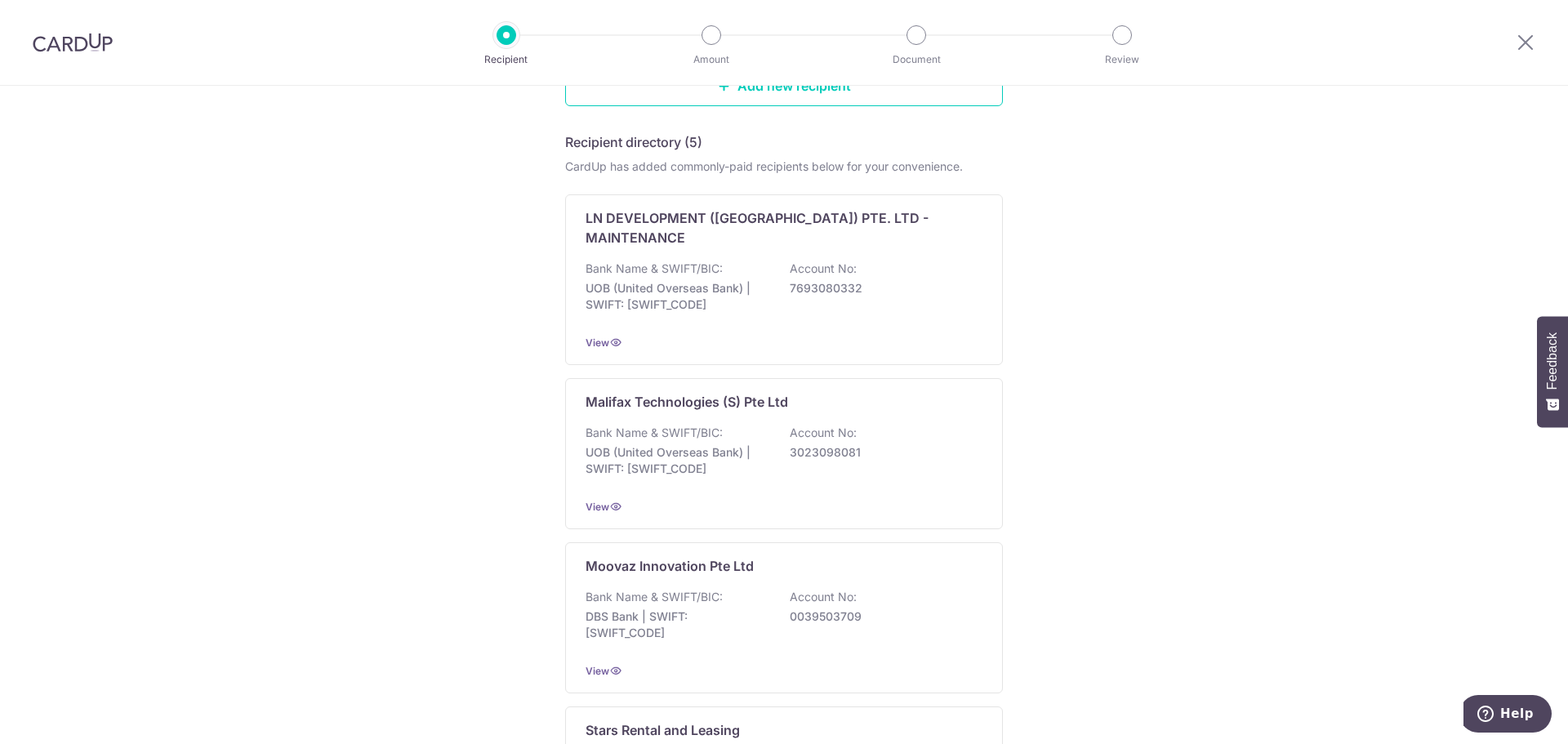
drag, startPoint x: 1567, startPoint y: 338, endPoint x: 1567, endPoint y: 210, distance: 128.0
click at [1567, 210] on body "Recipient Amount Document Review Who would you like to pay? Note: Due to a prov…" at bounding box center [784, 372] width 1568 height 744
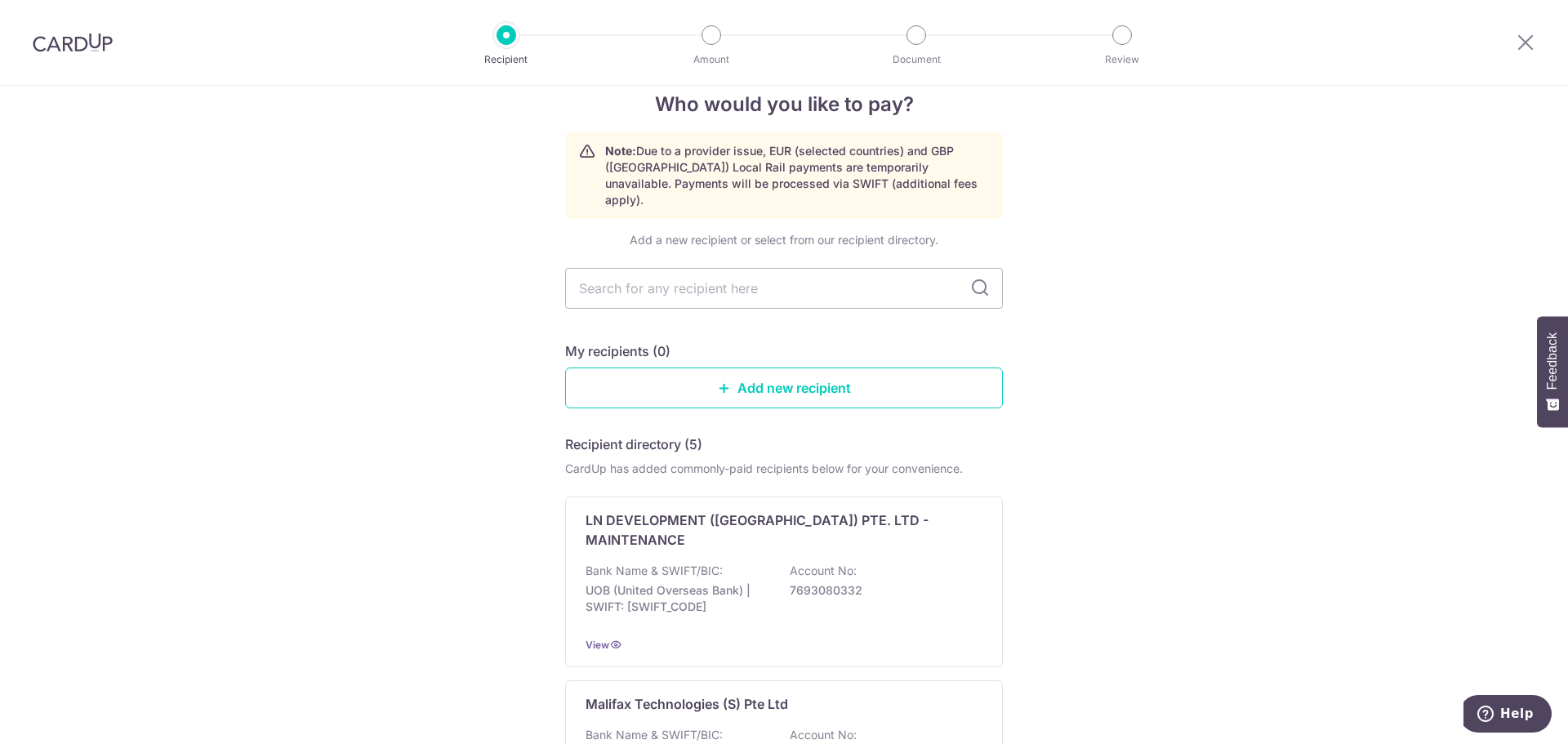
scroll to position [19, 0]
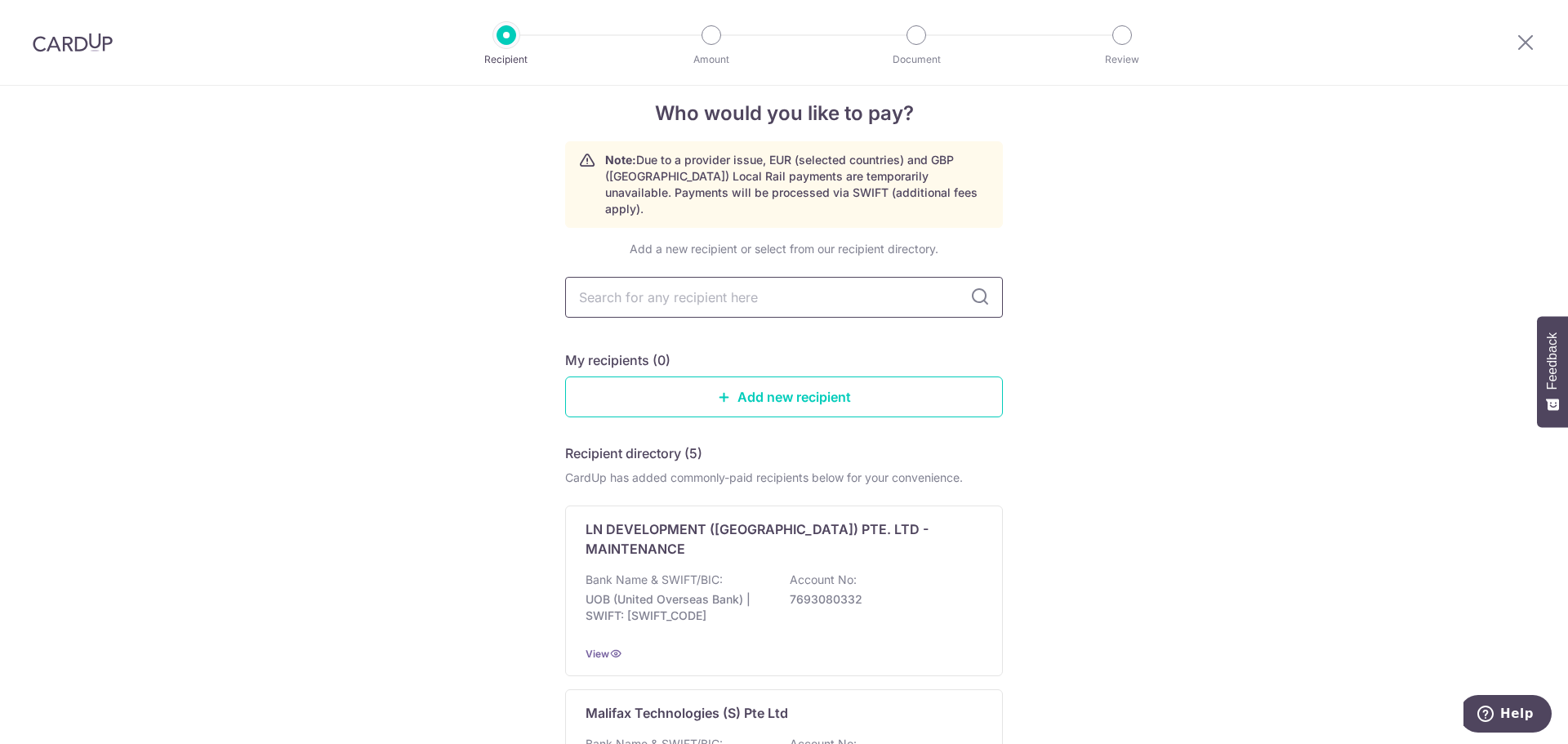
click at [855, 277] on input "text" at bounding box center [784, 297] width 438 height 41
type input "trans"
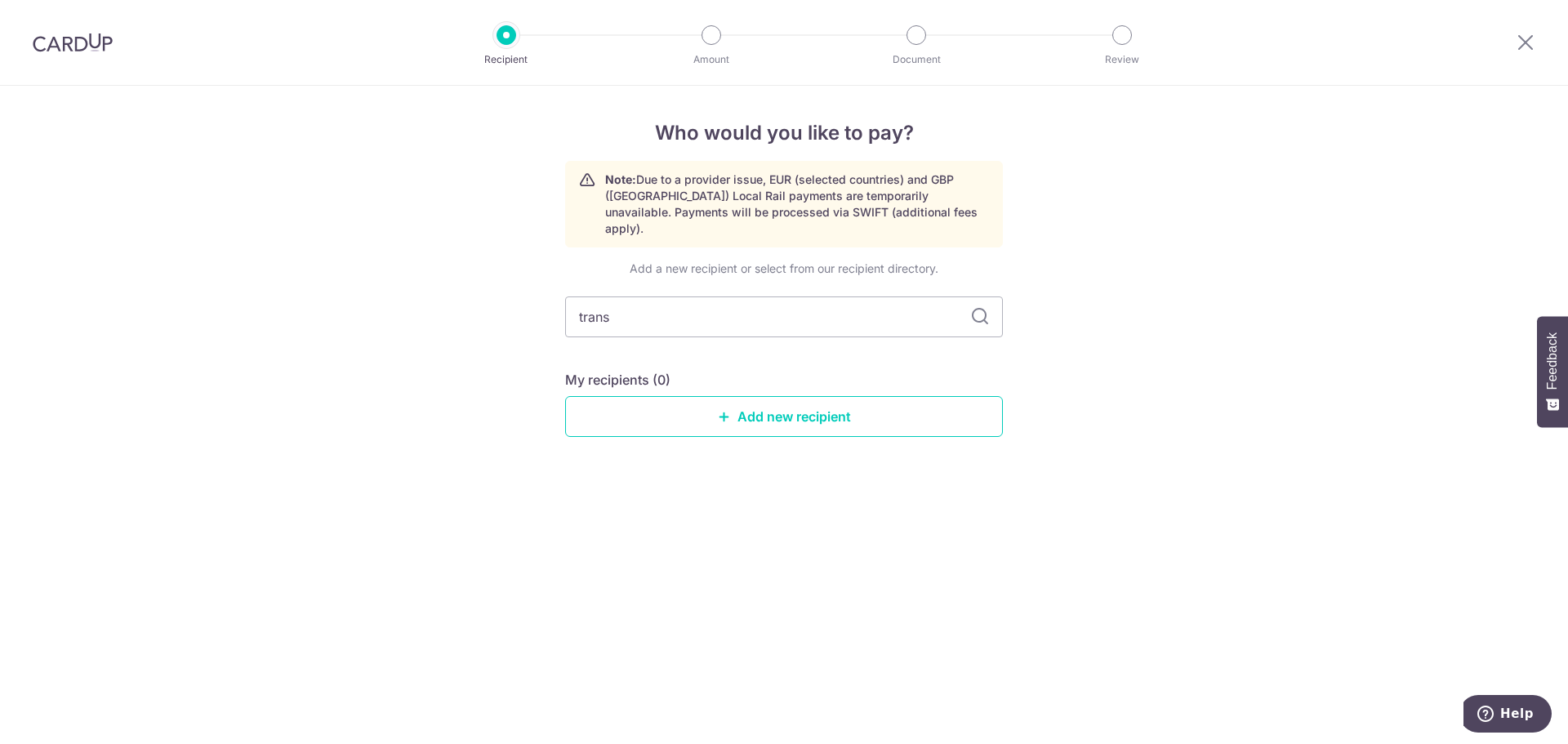
scroll to position [0, 0]
type input "trans euro"
click at [990, 300] on input "trans euro" at bounding box center [784, 316] width 438 height 41
click at [987, 307] on icon at bounding box center [979, 316] width 19 height 19
drag, startPoint x: 790, startPoint y: 310, endPoint x: 528, endPoint y: 277, distance: 264.1
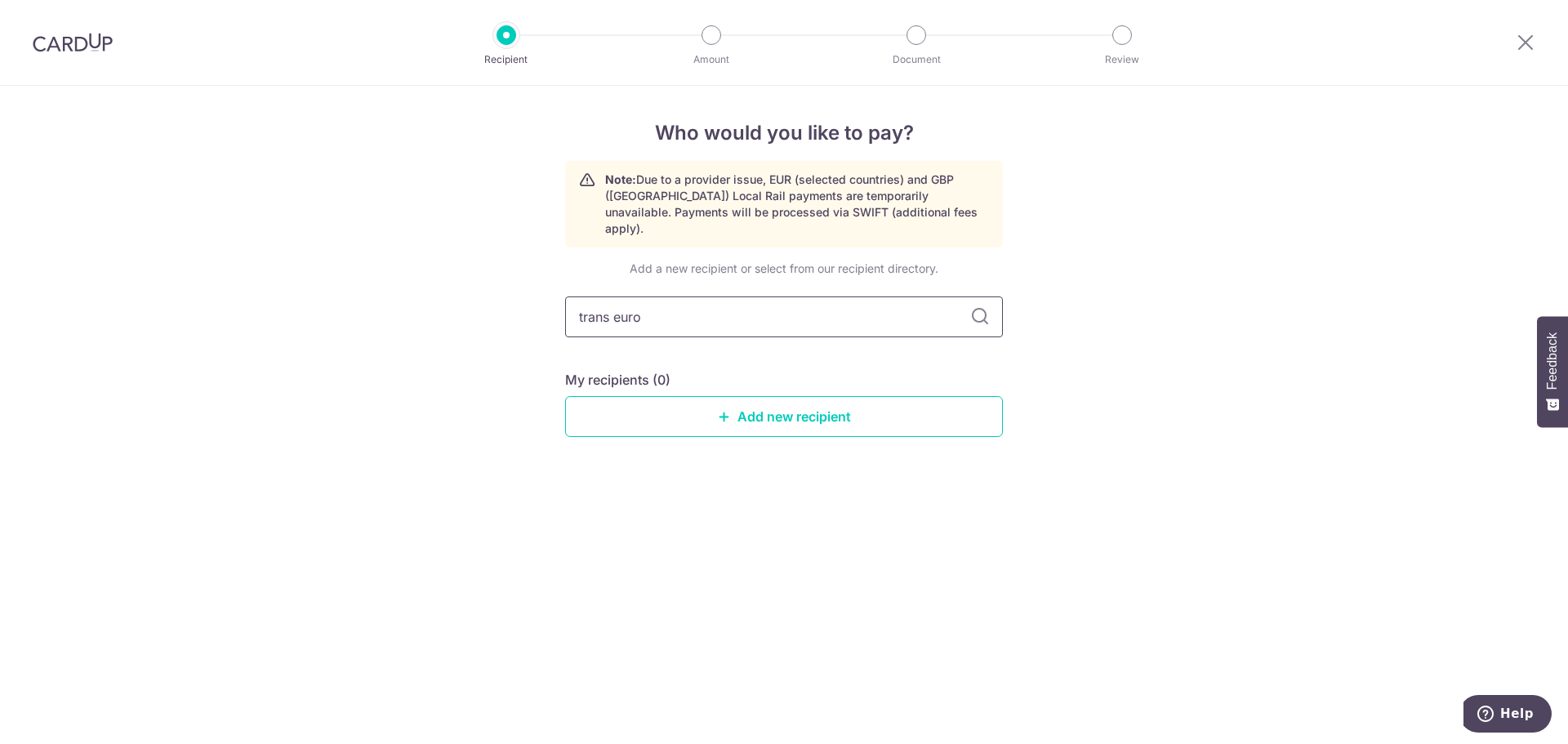
click at [528, 277] on div "Who would you like to pay? Note: Due to a provider issue, EUR (selected countri…" at bounding box center [784, 415] width 1568 height 658
type input "eurokars"
click at [988, 307] on icon at bounding box center [979, 316] width 19 height 19
click at [838, 396] on link "Add new recipient" at bounding box center [784, 416] width 438 height 41
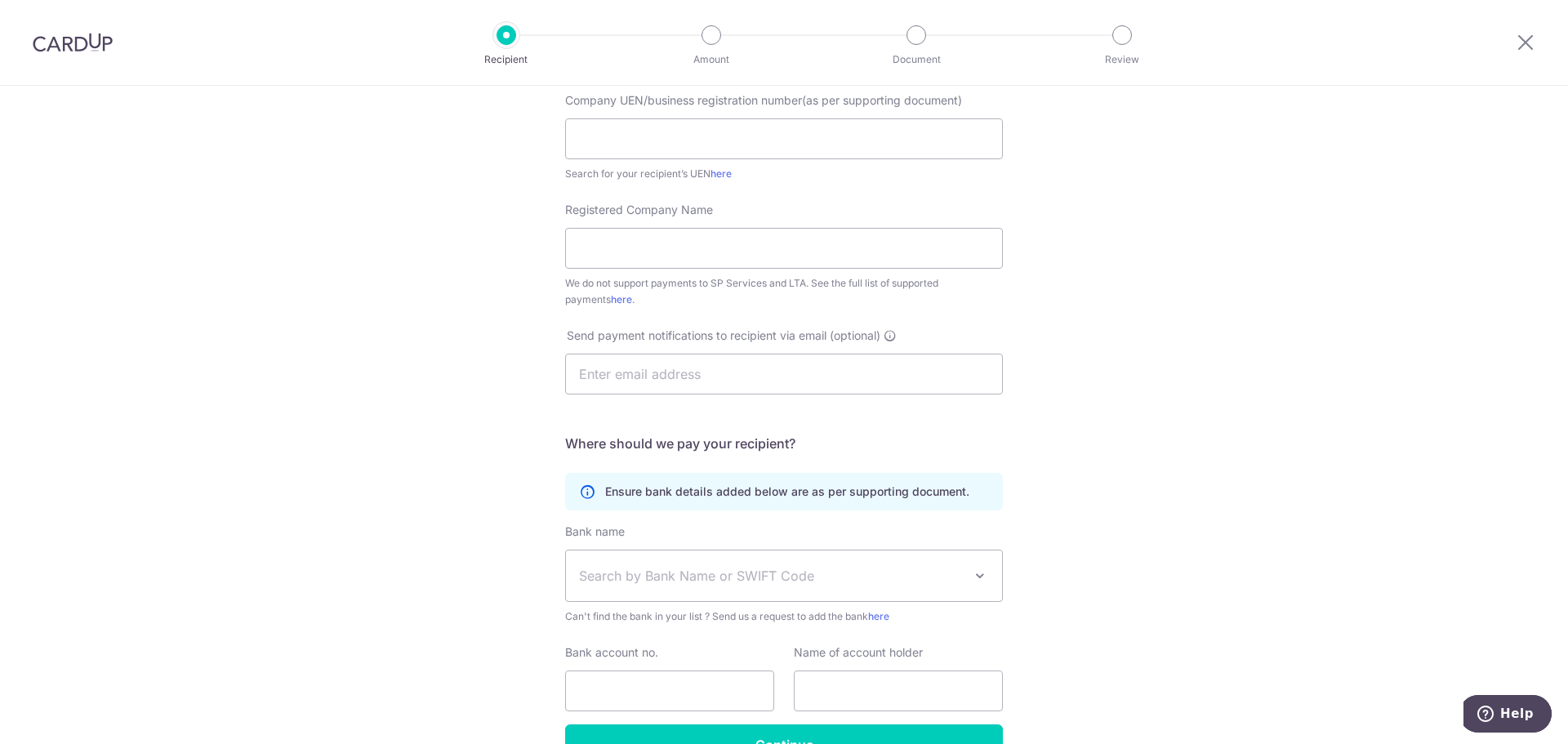
scroll to position [248, 0]
